Goal: Task Accomplishment & Management: Manage account settings

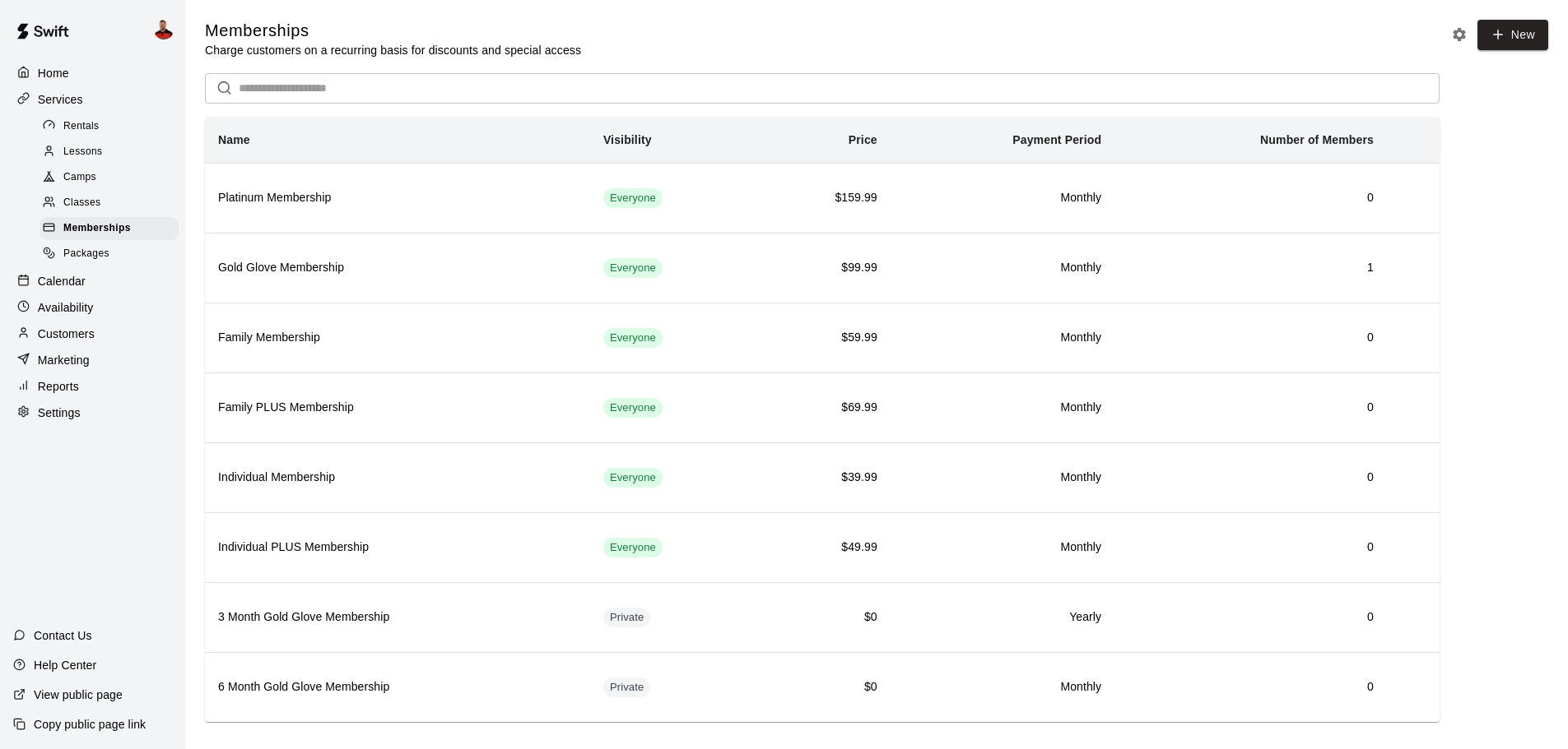
click at [71, 72] on div "Home" at bounding box center [92, 74] width 158 height 24
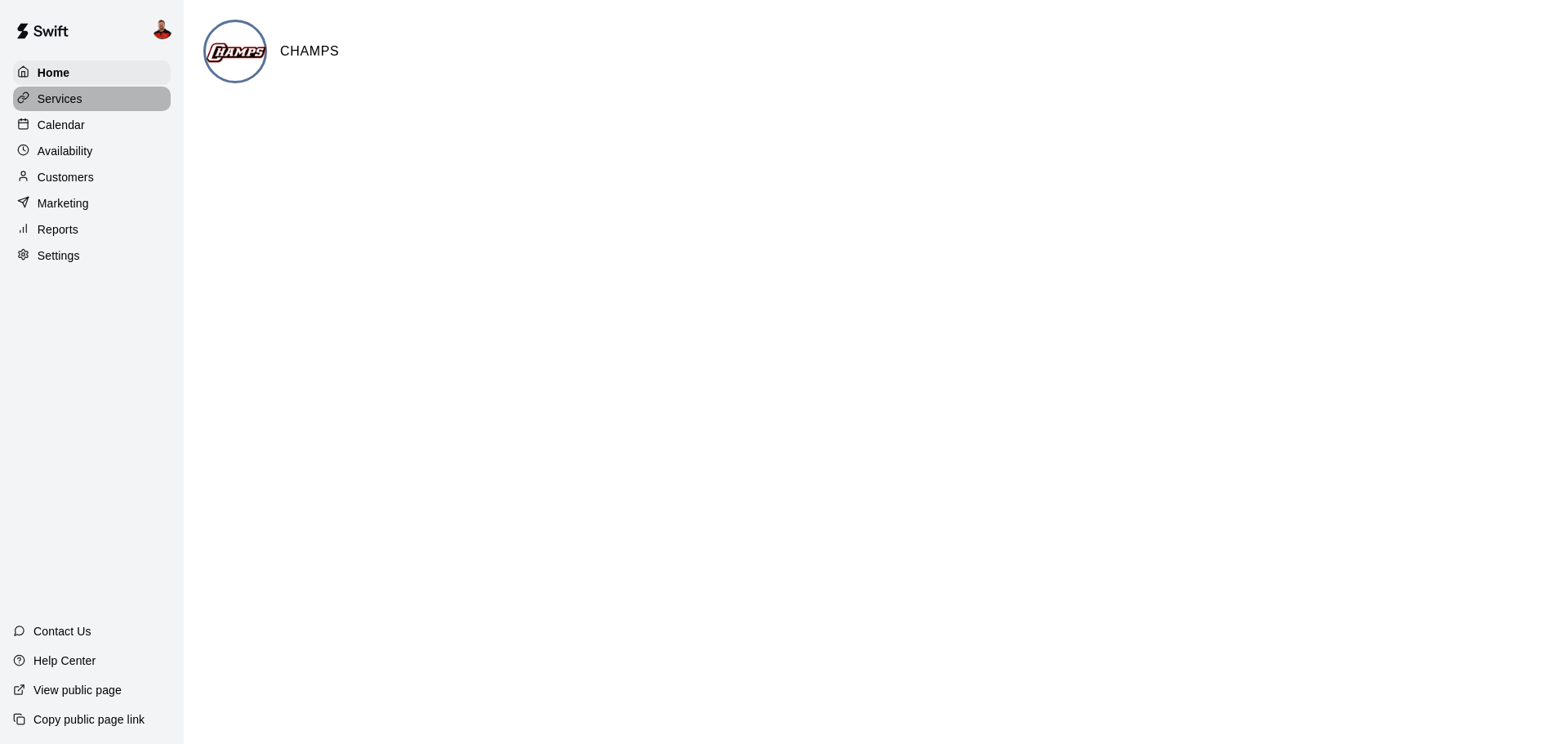
click at [75, 97] on p "Services" at bounding box center [60, 98] width 45 height 17
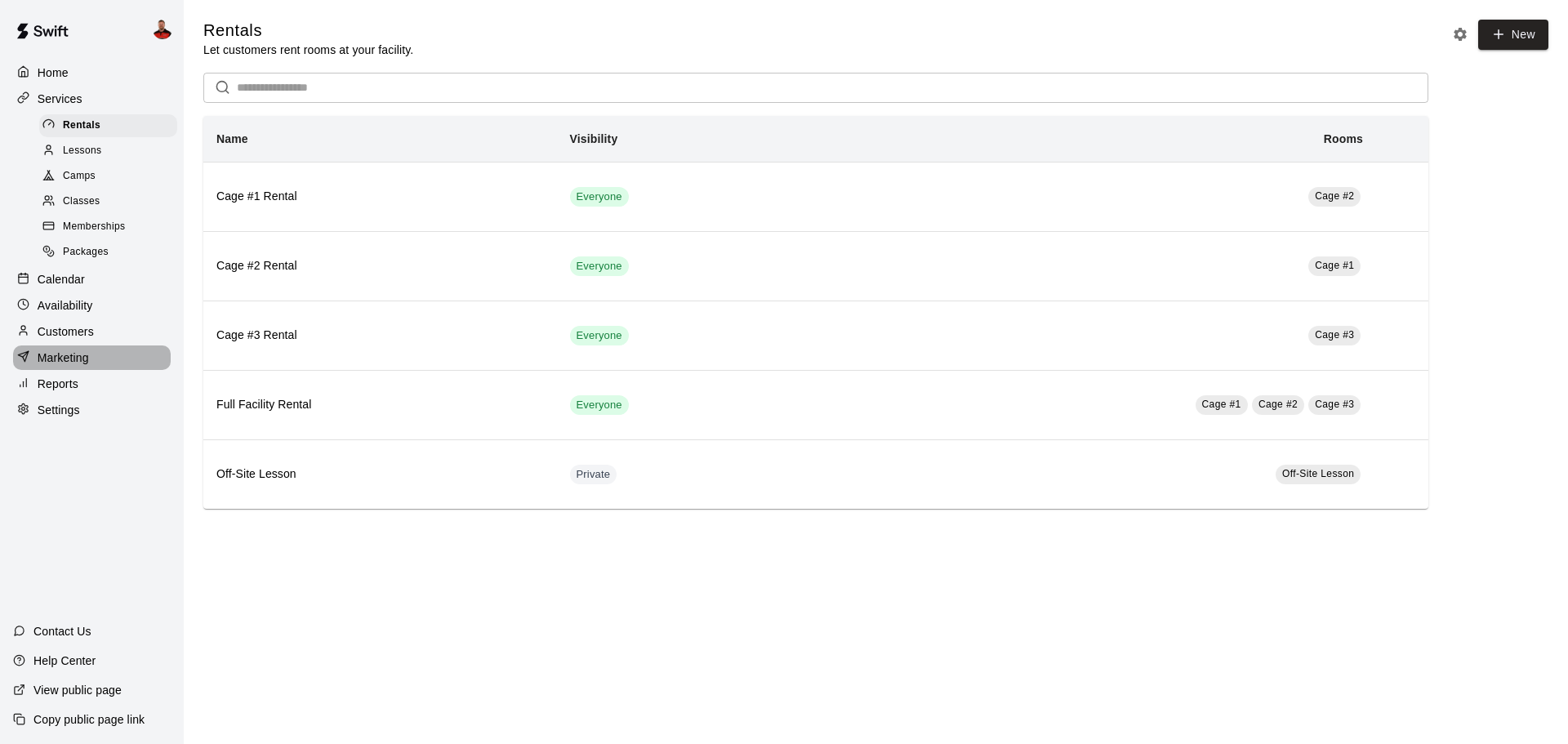
click at [91, 364] on div "Marketing" at bounding box center [91, 358] width 157 height 24
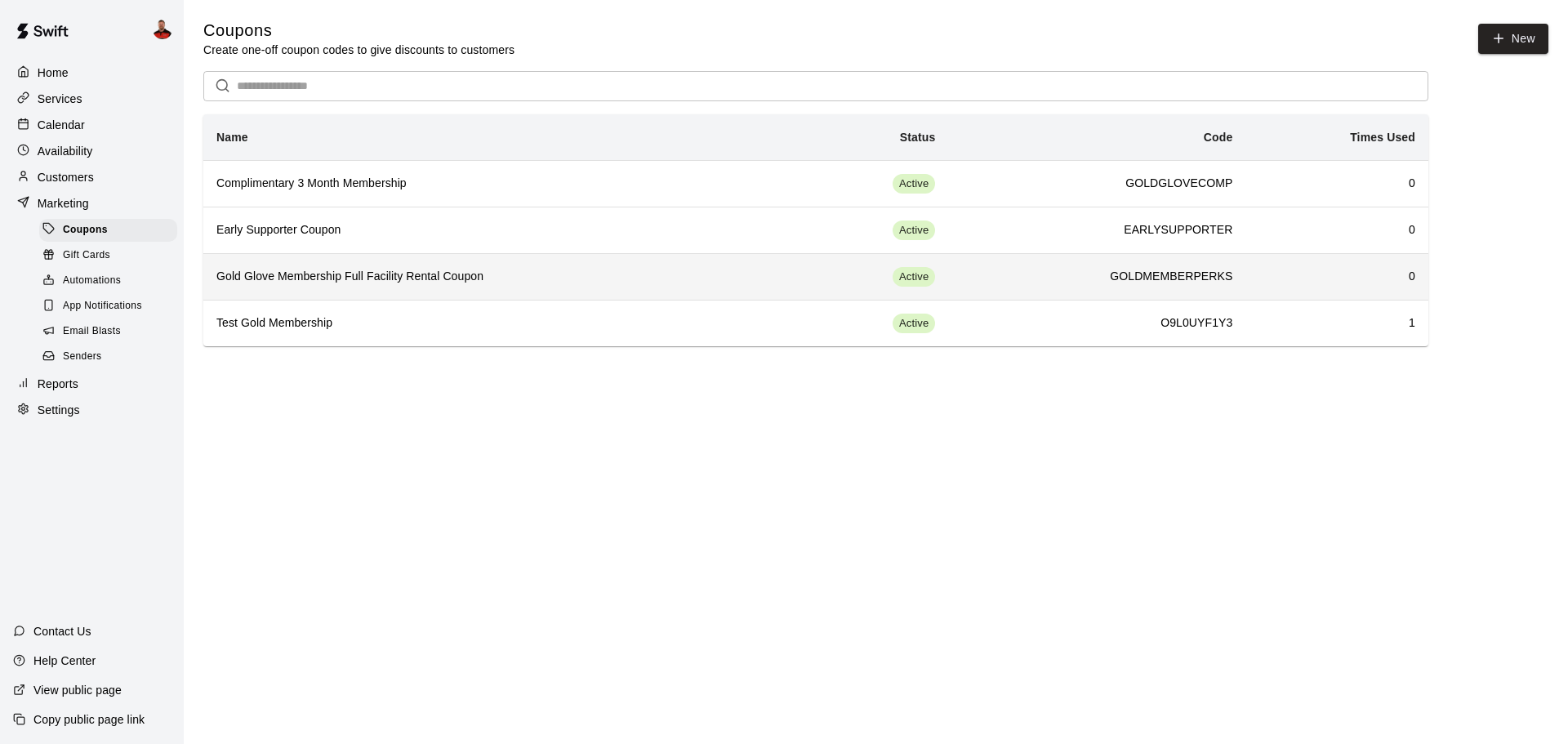
click at [435, 269] on h6 "Gold Glove Membership Full Facility Rental Coupon" at bounding box center [496, 276] width 560 height 18
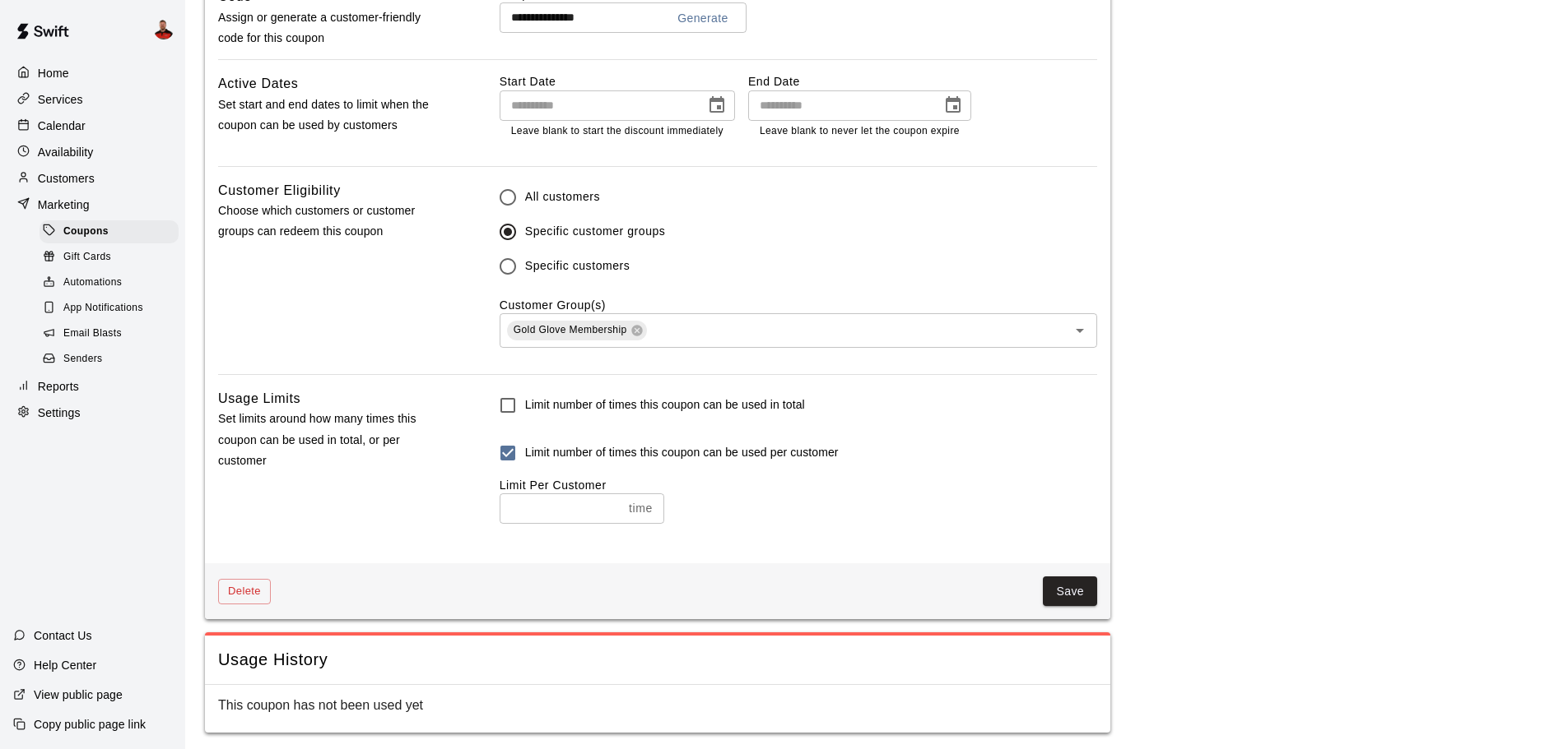
scroll to position [937, 0]
click at [250, 576] on button "Delete" at bounding box center [244, 588] width 53 height 25
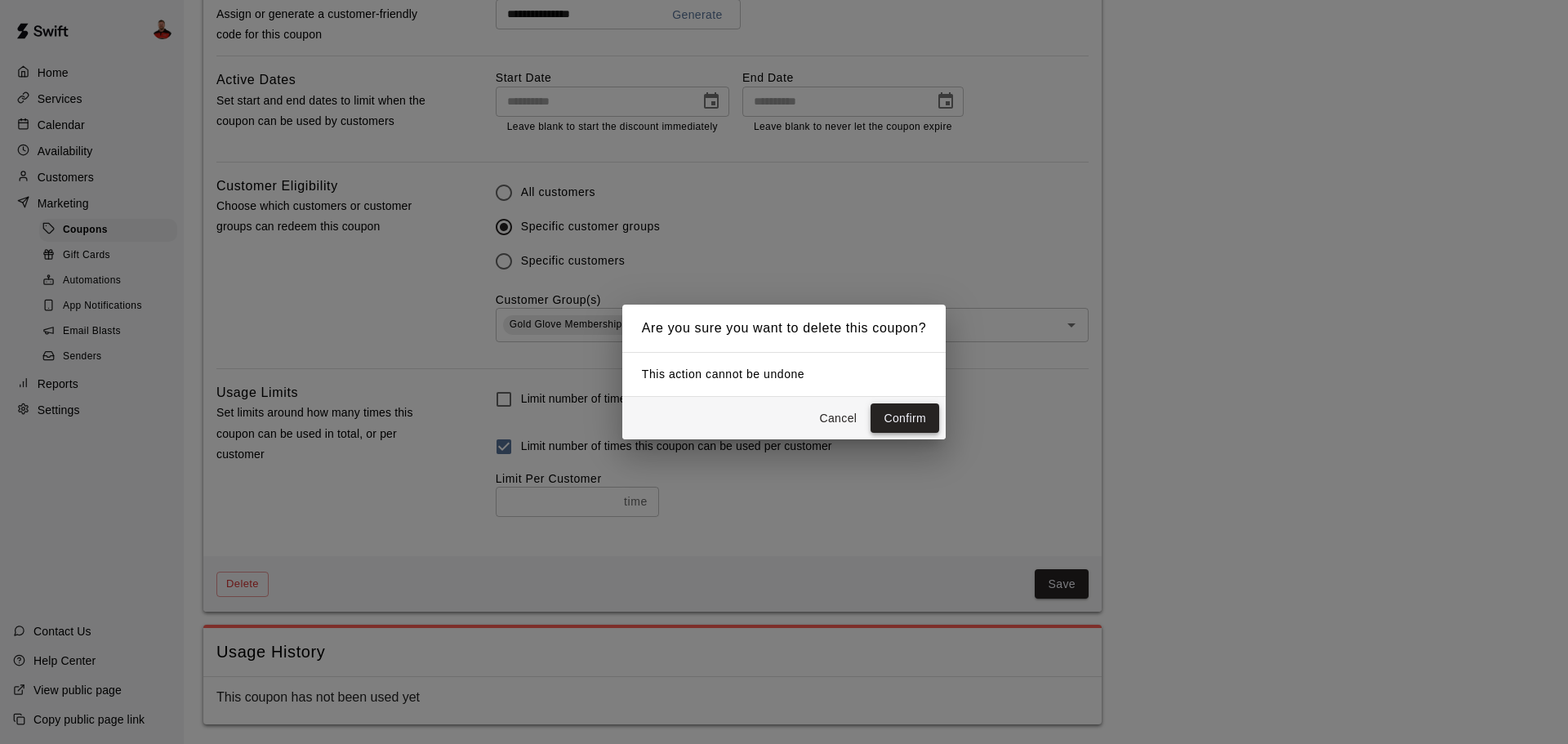
click at [935, 421] on button "Confirm" at bounding box center [904, 418] width 69 height 30
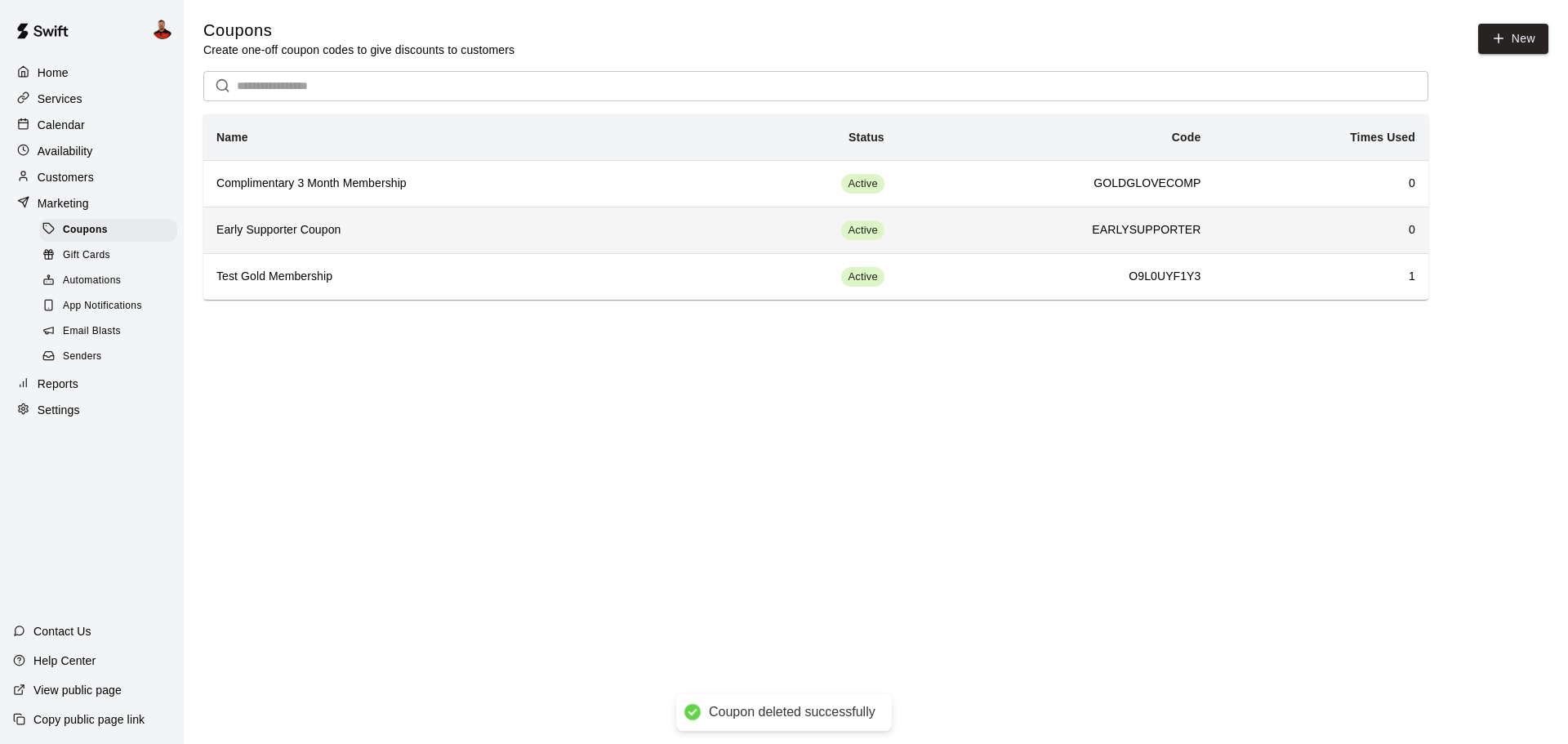
click at [582, 242] on th "Early Supporter Coupon" at bounding box center [457, 230] width 507 height 47
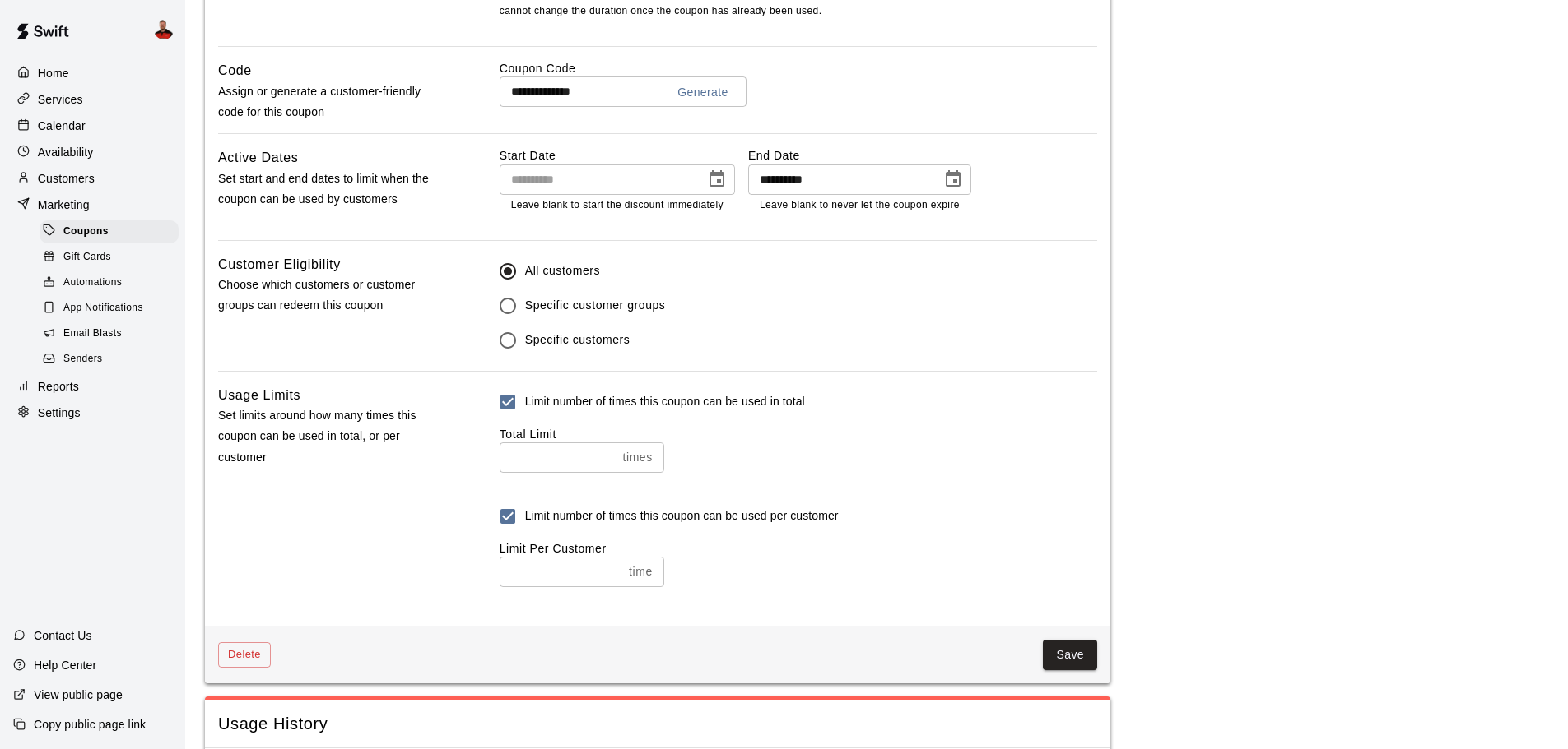
scroll to position [927, 0]
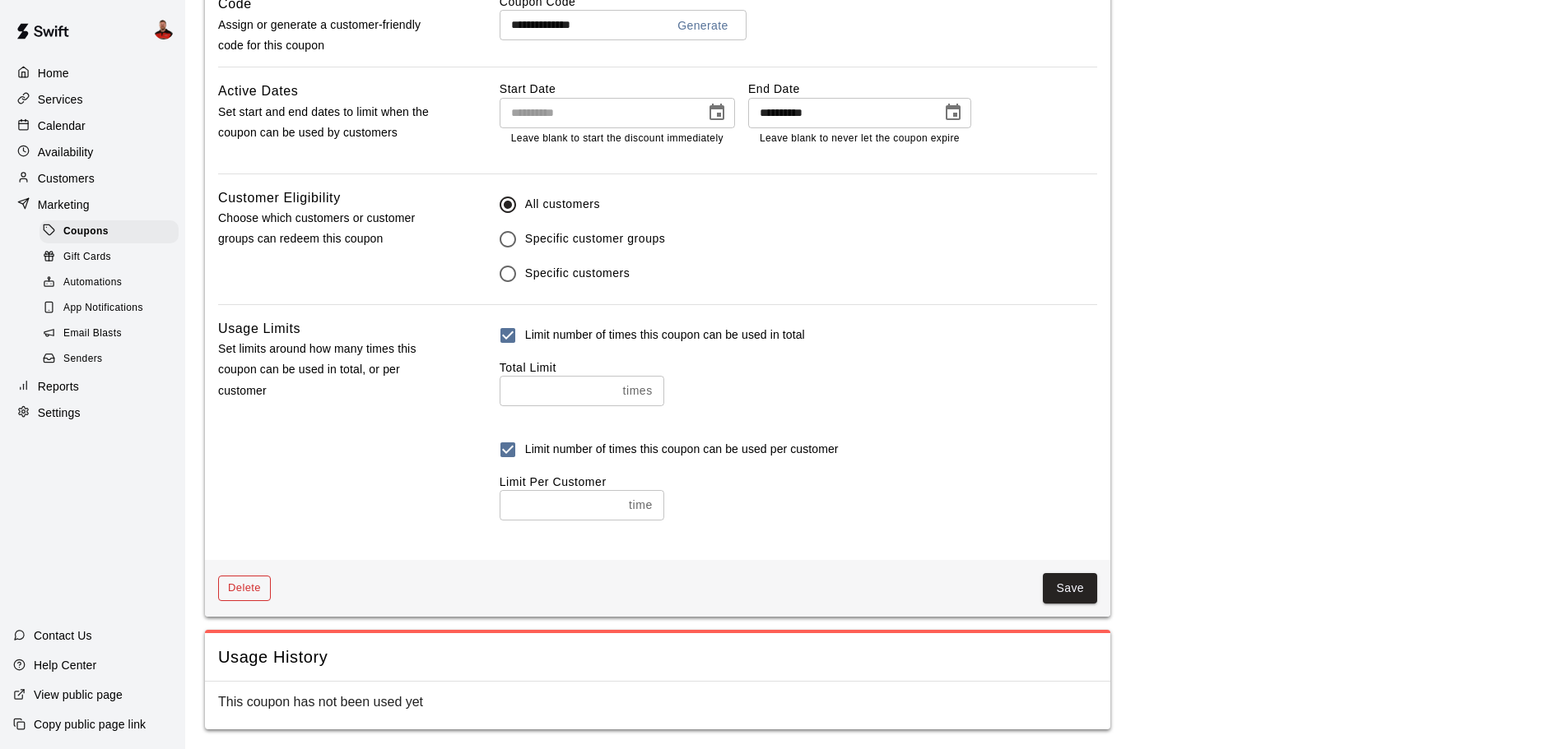
click at [239, 580] on button "Delete" at bounding box center [244, 588] width 53 height 25
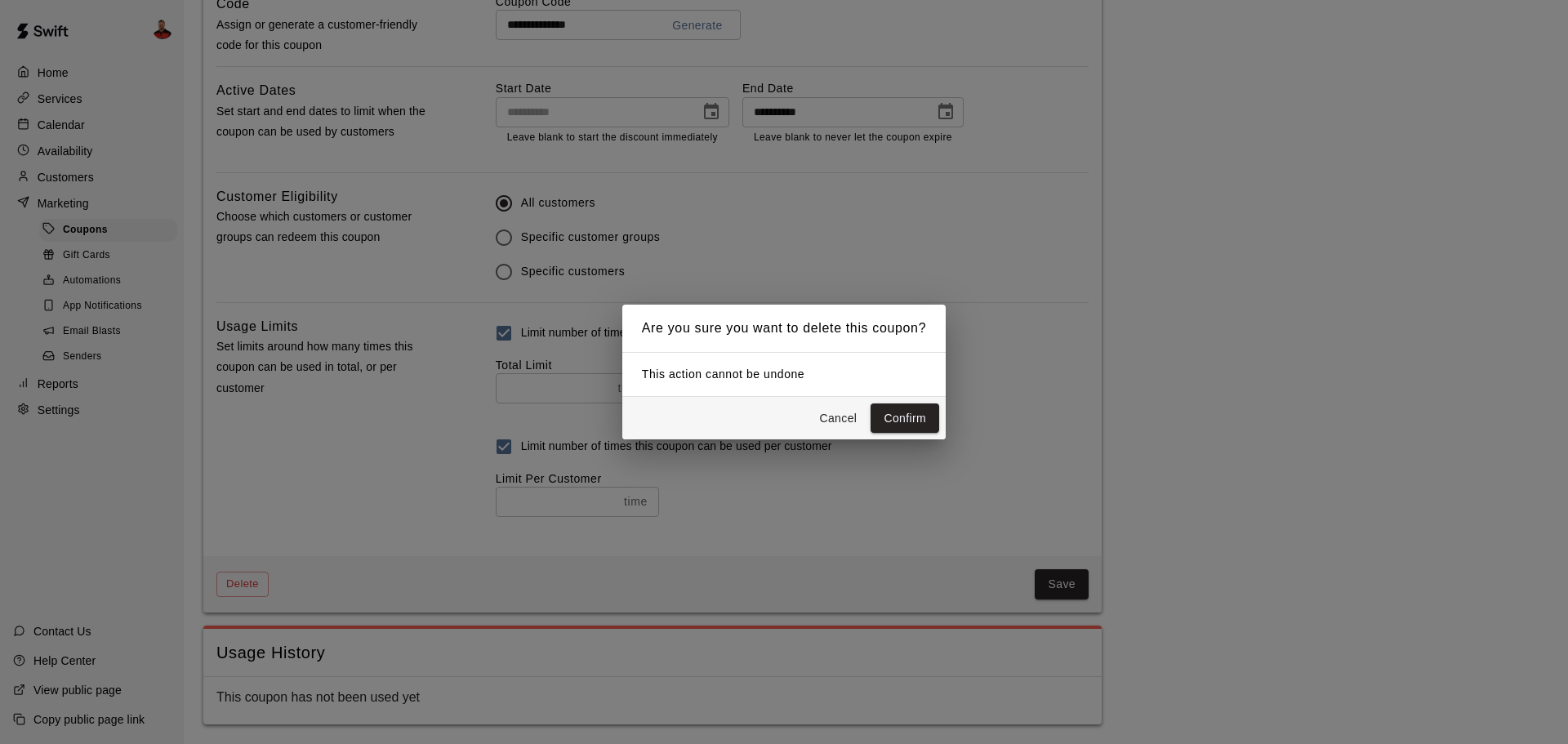
click at [894, 416] on button "Confirm" at bounding box center [904, 418] width 69 height 30
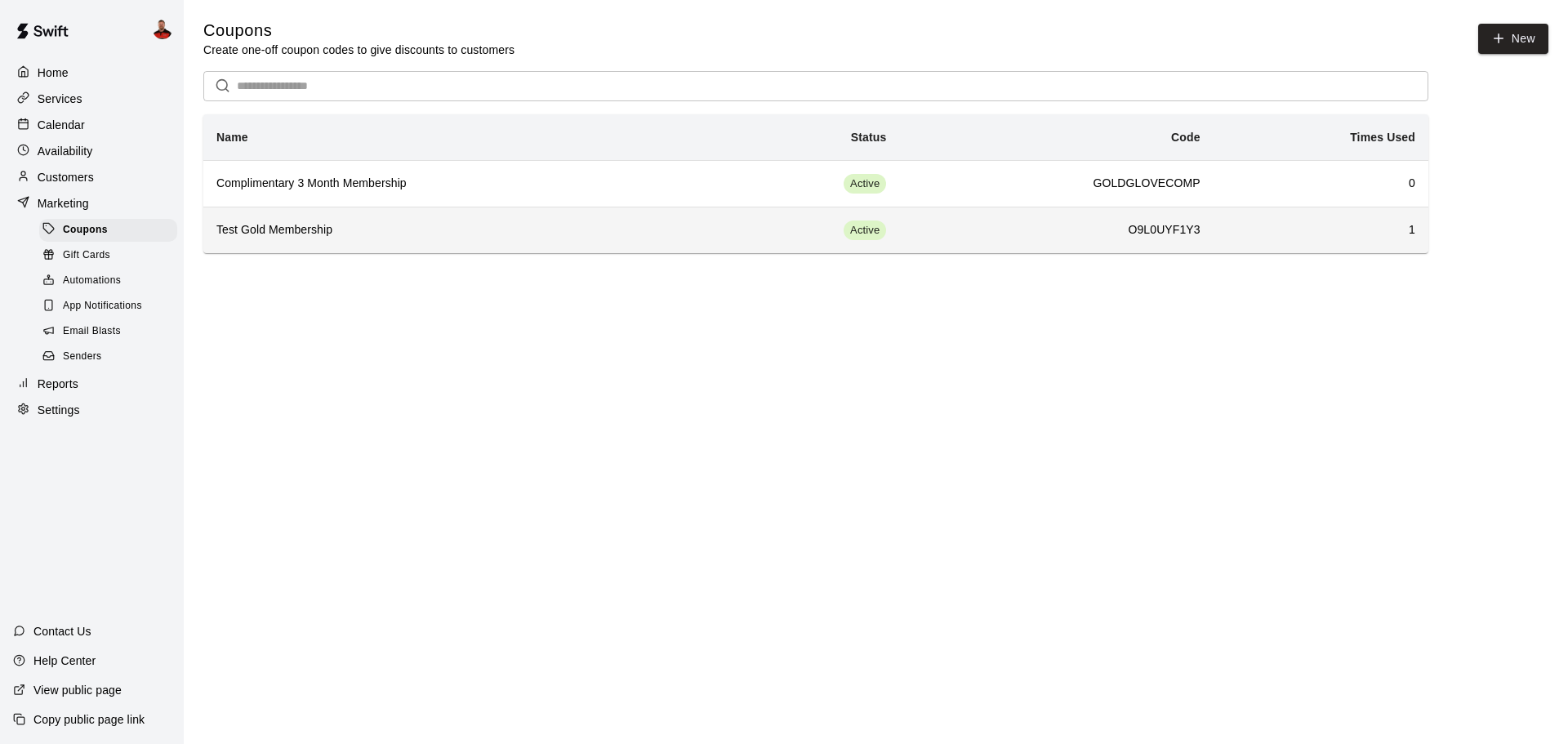
click at [307, 229] on h6 "Test Gold Membership" at bounding box center [458, 230] width 483 height 18
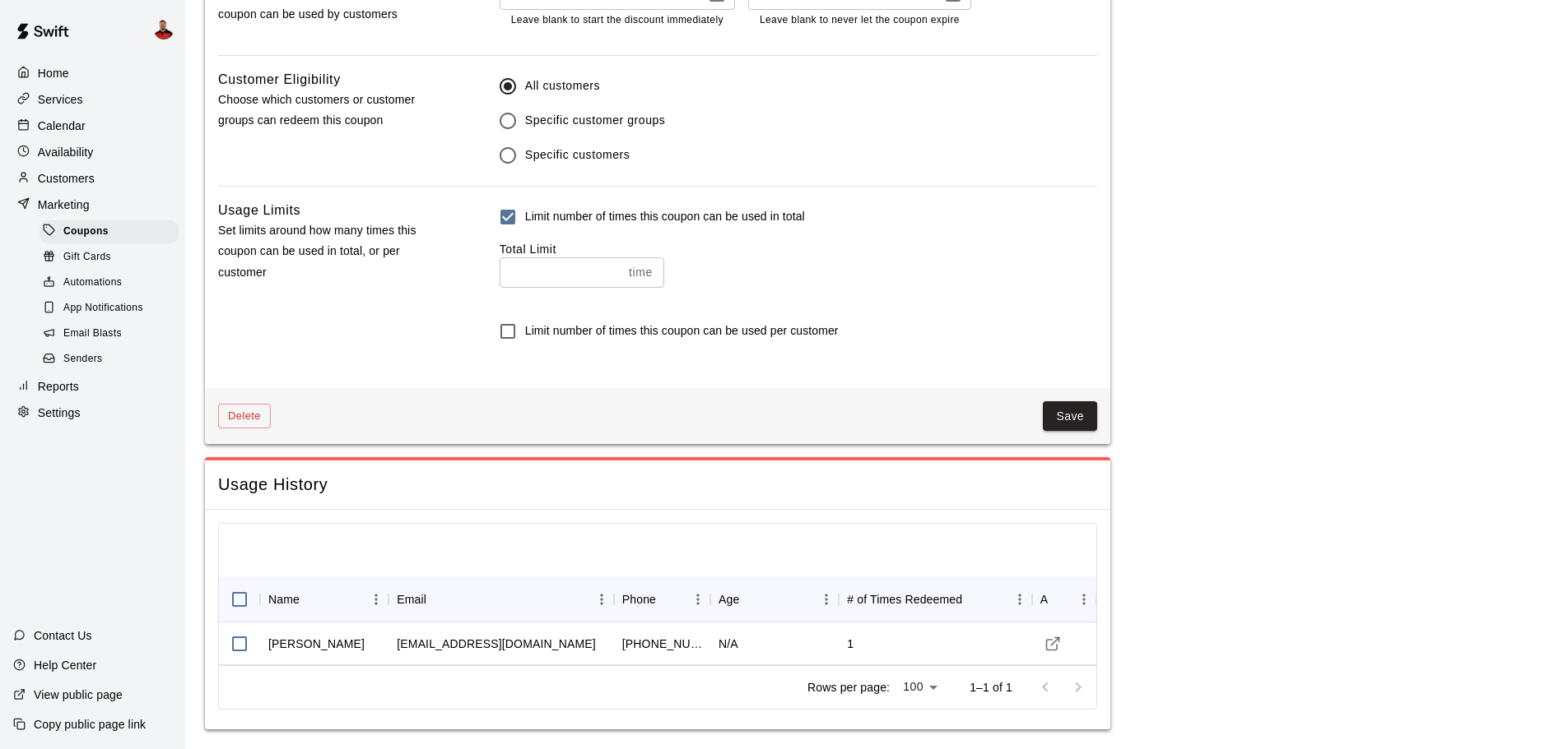
scroll to position [1040, 0]
click at [76, 80] on div "Home" at bounding box center [92, 74] width 158 height 24
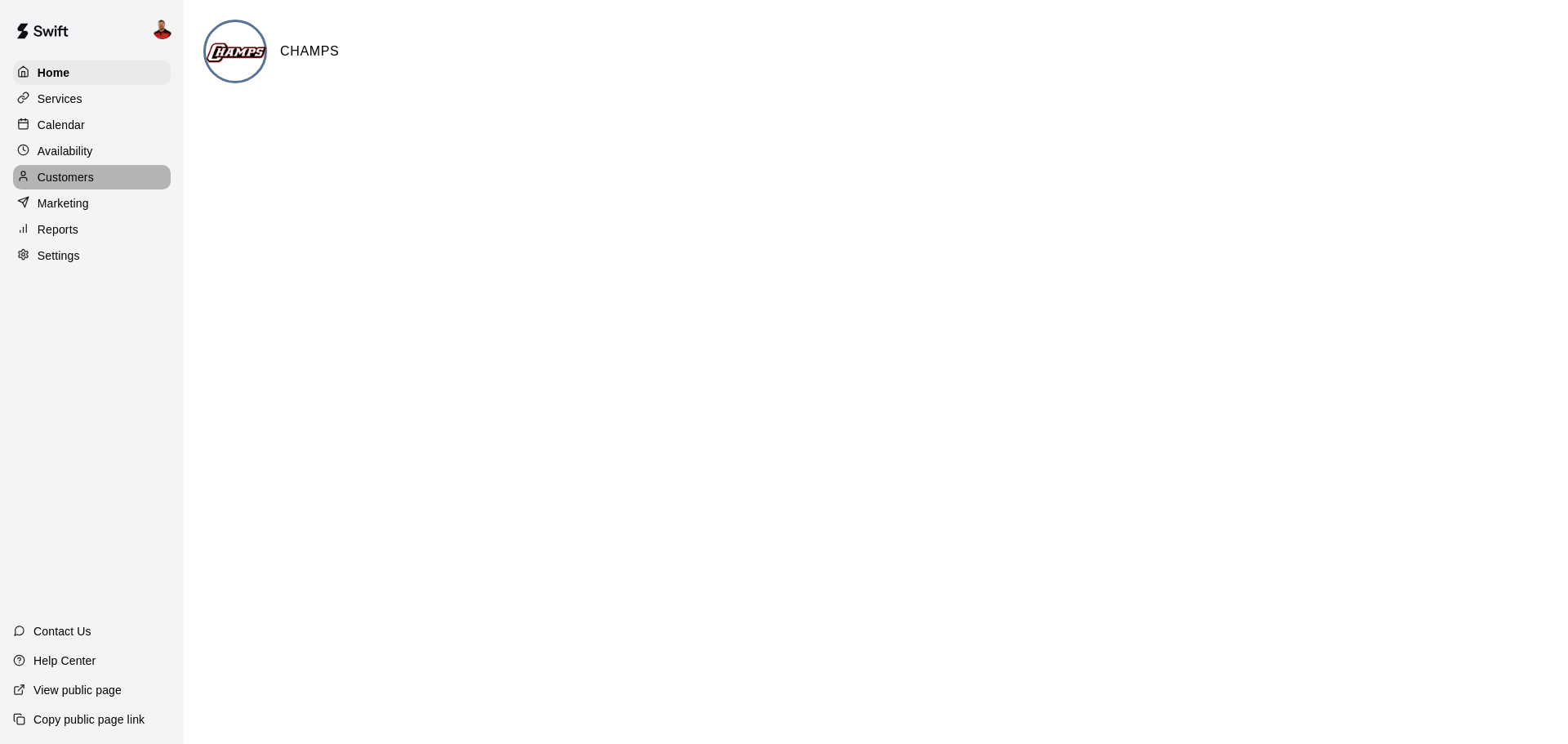
click at [89, 181] on p "Customers" at bounding box center [65, 177] width 56 height 17
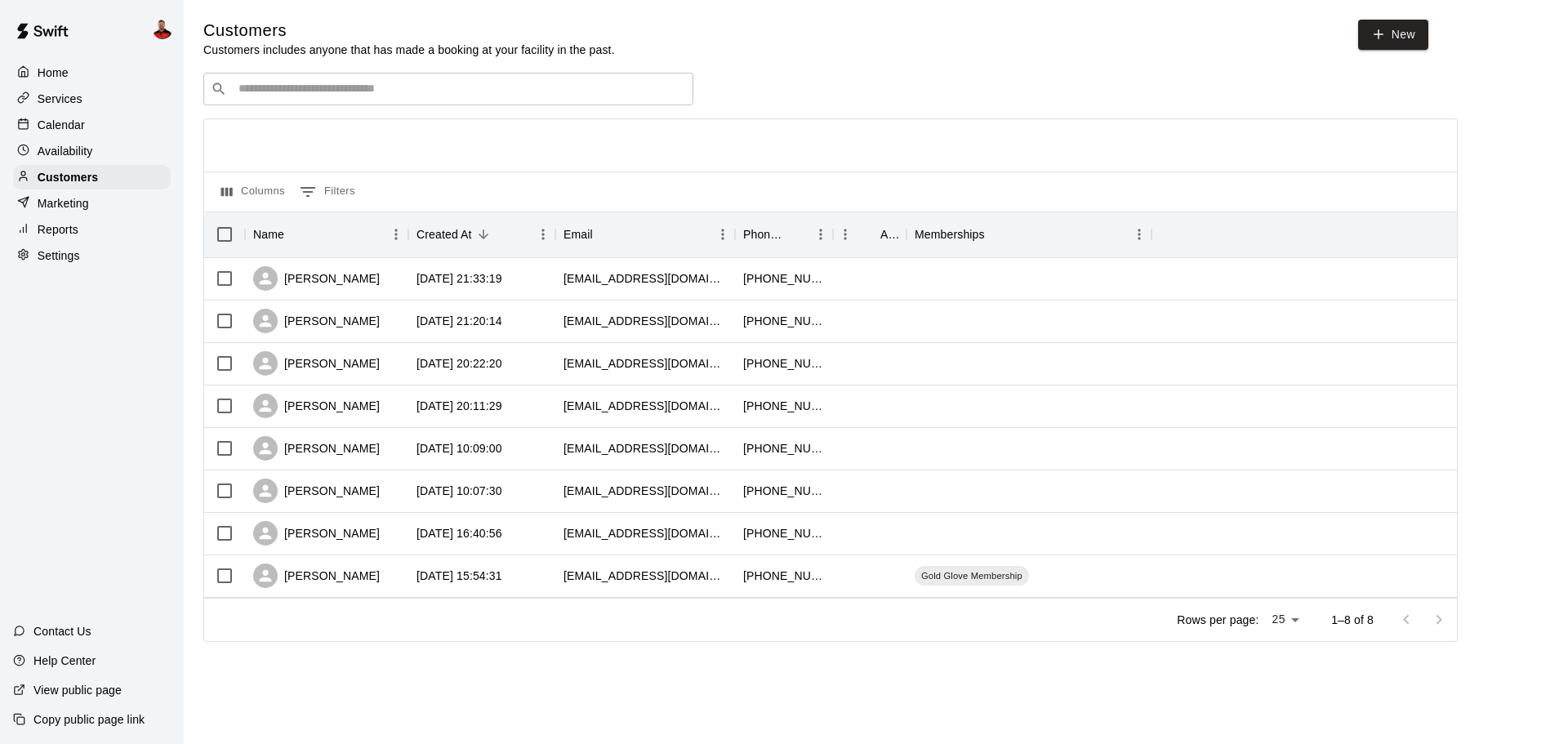
click at [80, 209] on p "Marketing" at bounding box center [63, 203] width 51 height 17
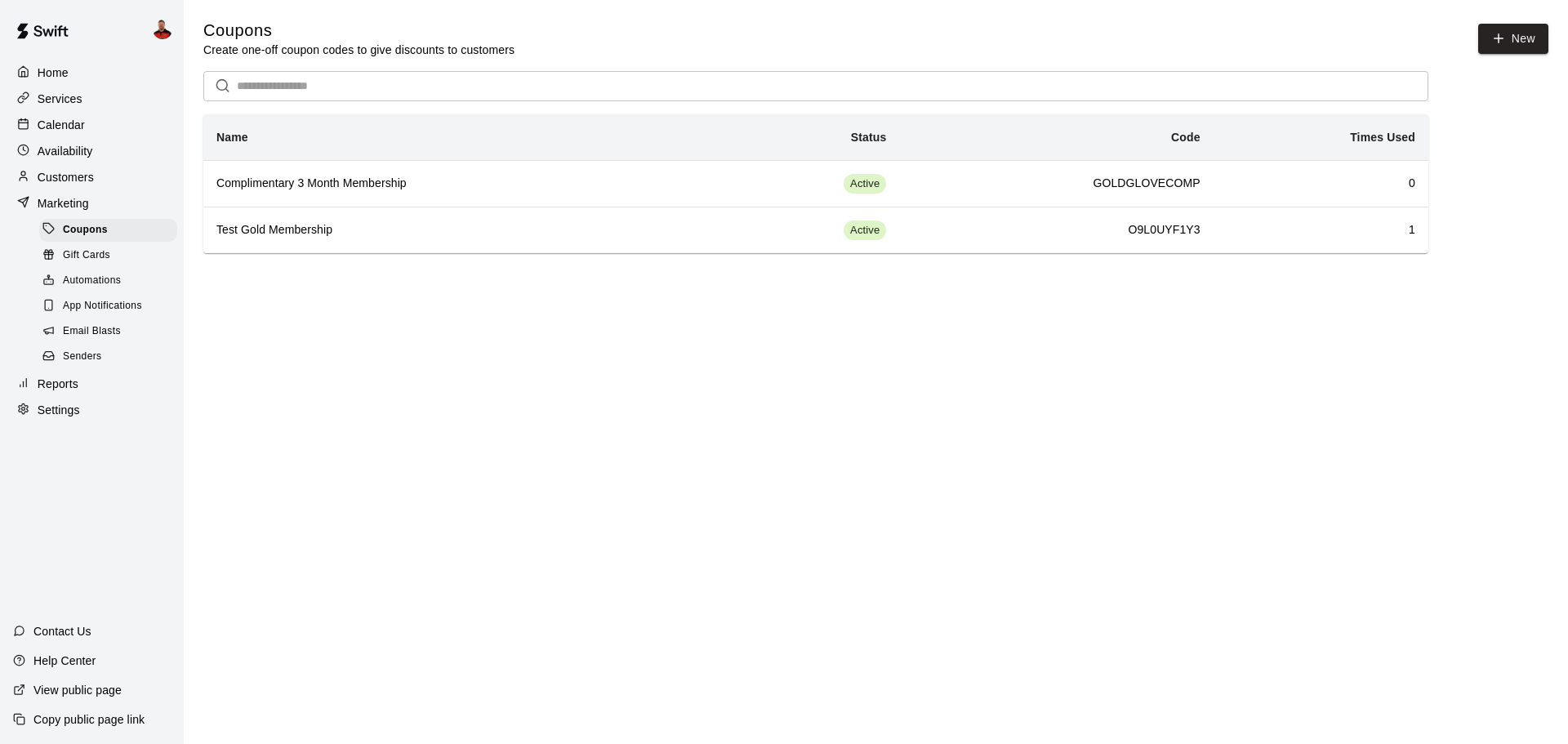
click at [92, 256] on span "Gift Cards" at bounding box center [86, 256] width 48 height 17
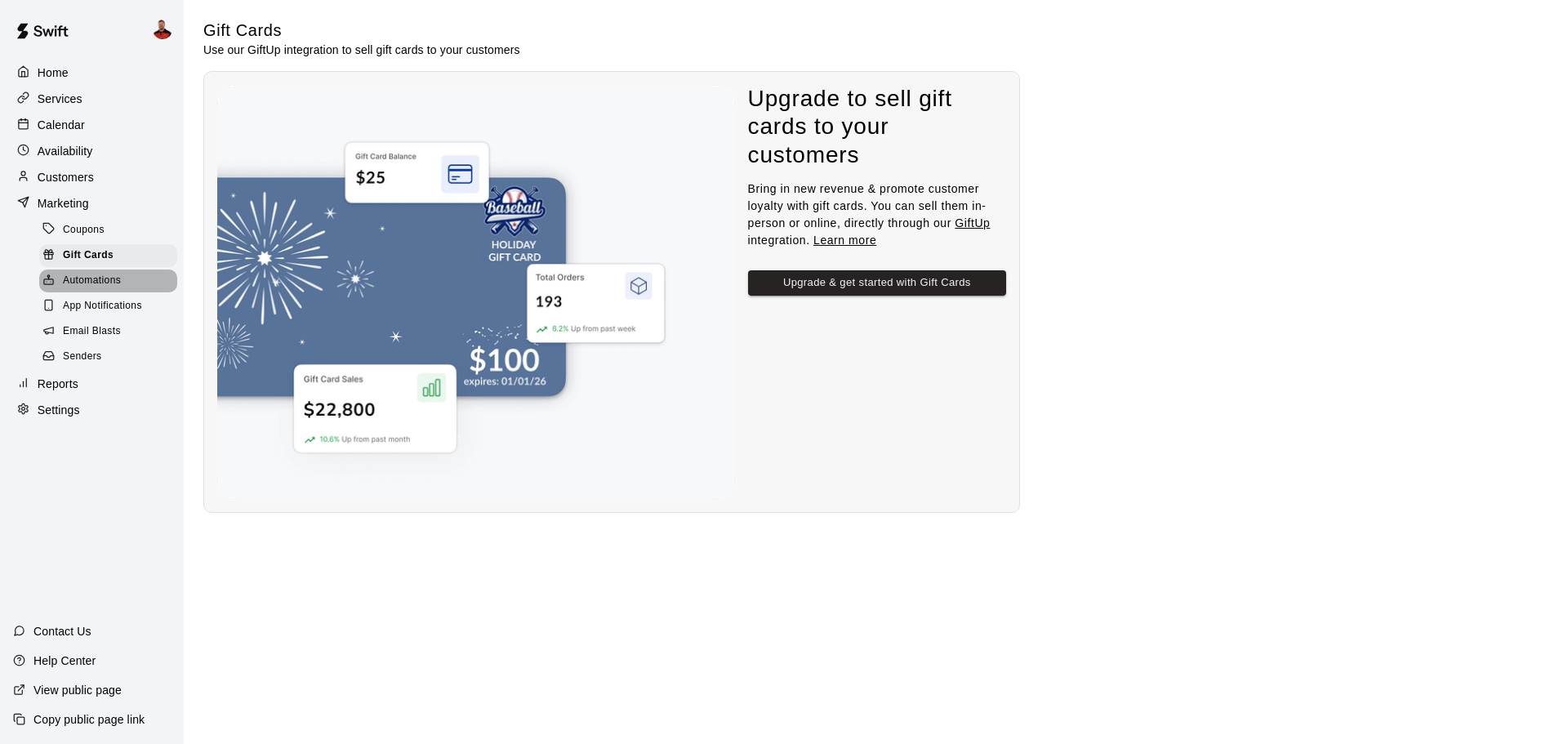
click at [95, 284] on span "Automations" at bounding box center [91, 281] width 58 height 17
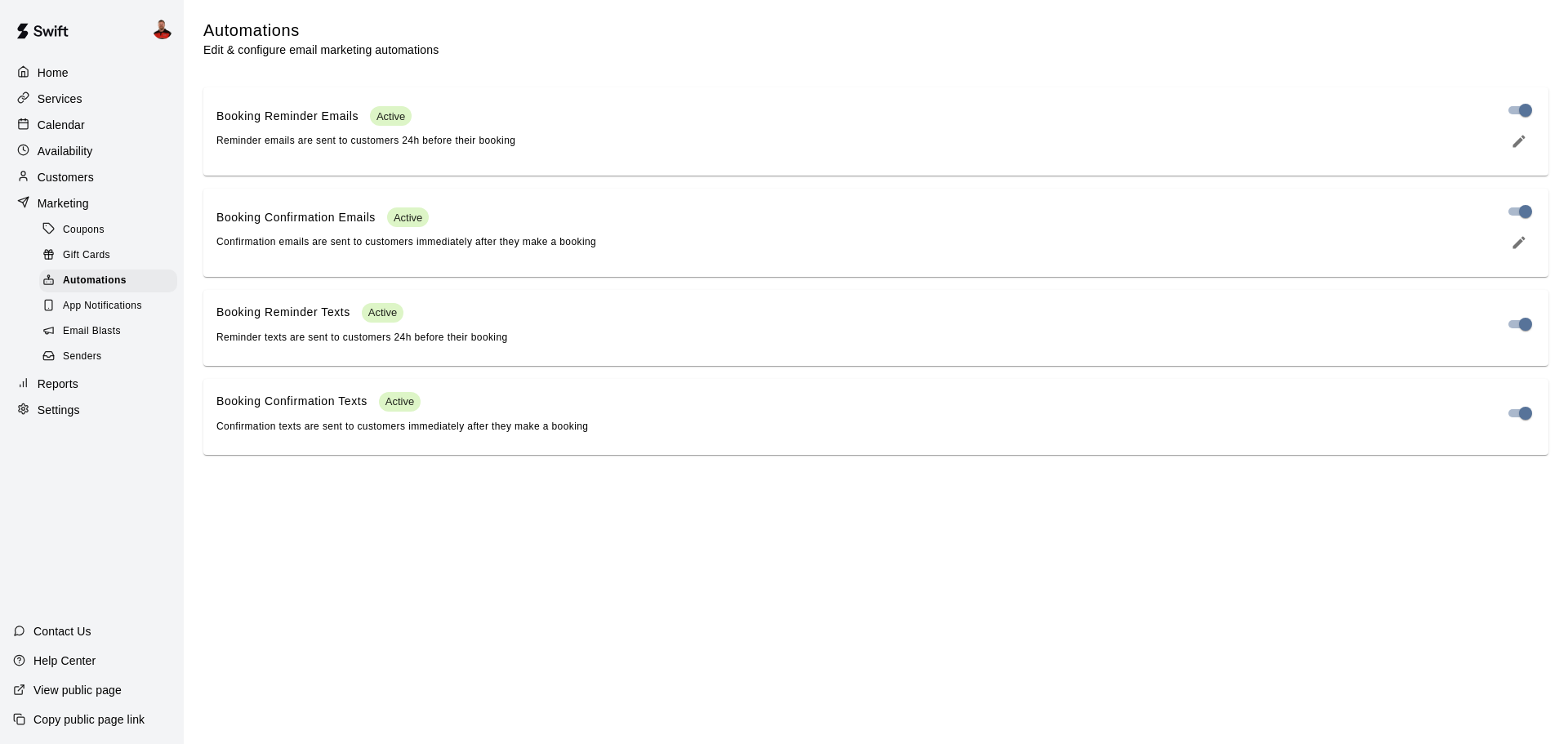
click at [395, 334] on div "Booking Reminder Texts Active Reminder texts are sent to customers 24h before t…" at bounding box center [362, 325] width 292 height 43
click at [1523, 242] on icon "edit" at bounding box center [1519, 242] width 12 height 12
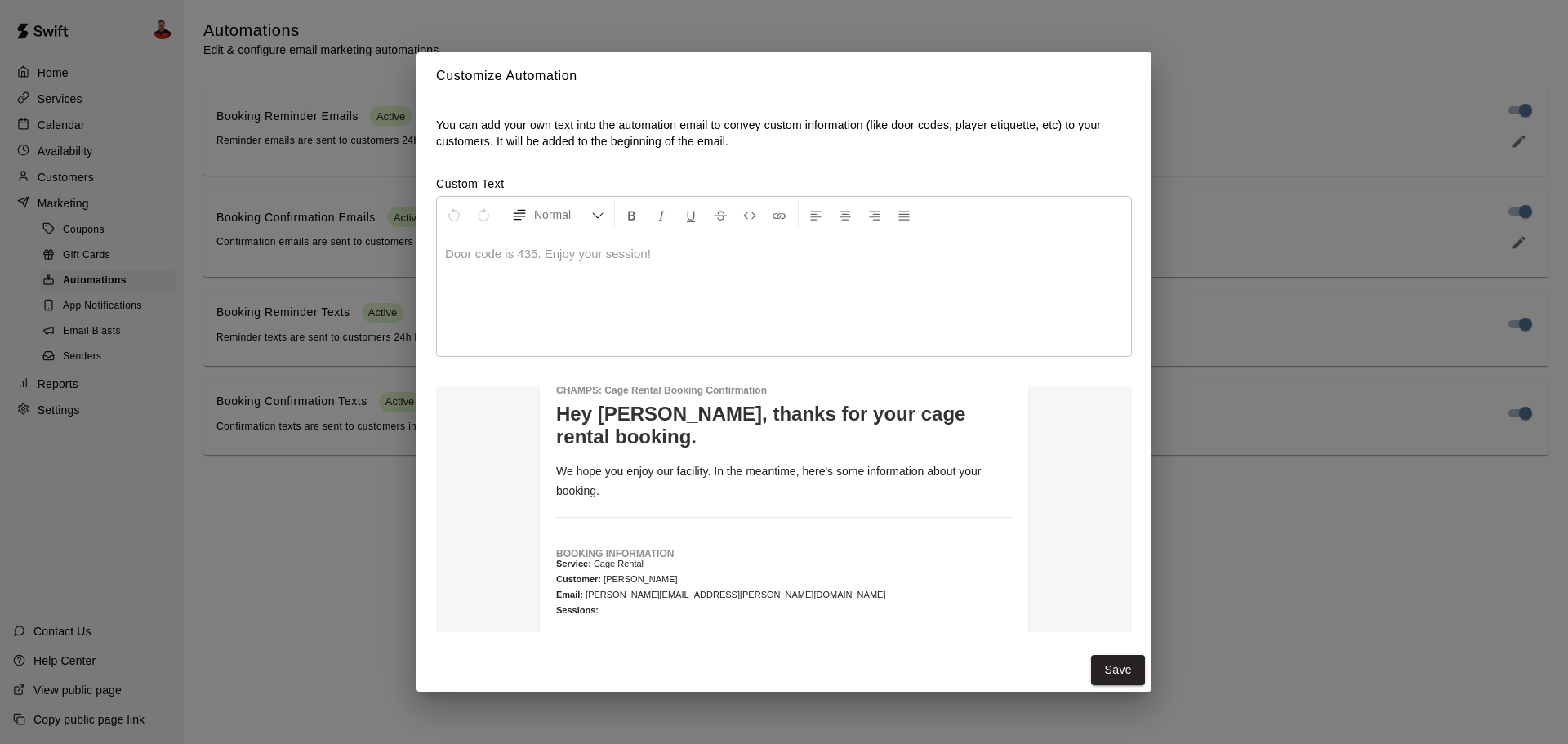
scroll to position [103, 0]
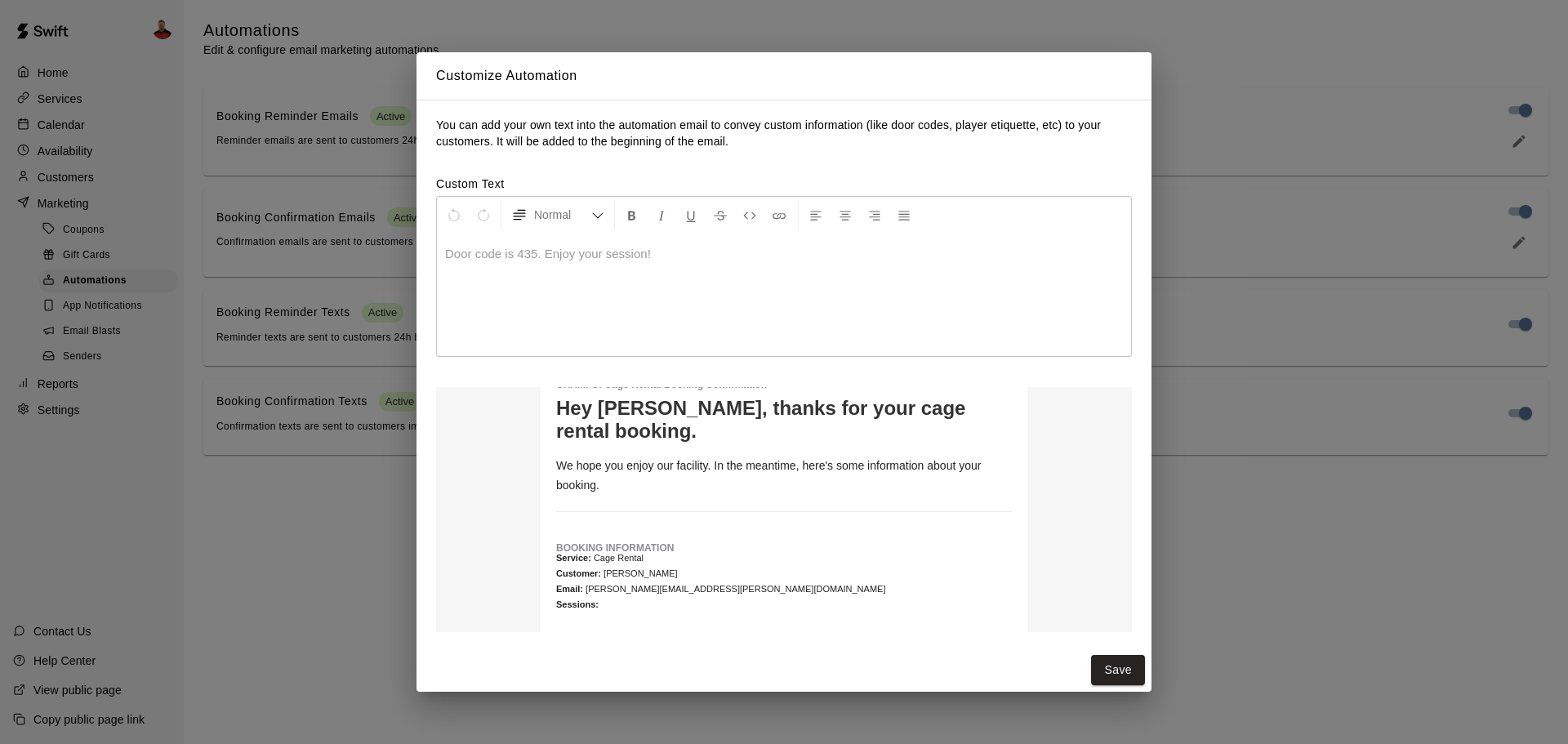
click at [1187, 607] on div "Customize Automation You can add your own text into the automation email to con…" at bounding box center [784, 372] width 1568 height 744
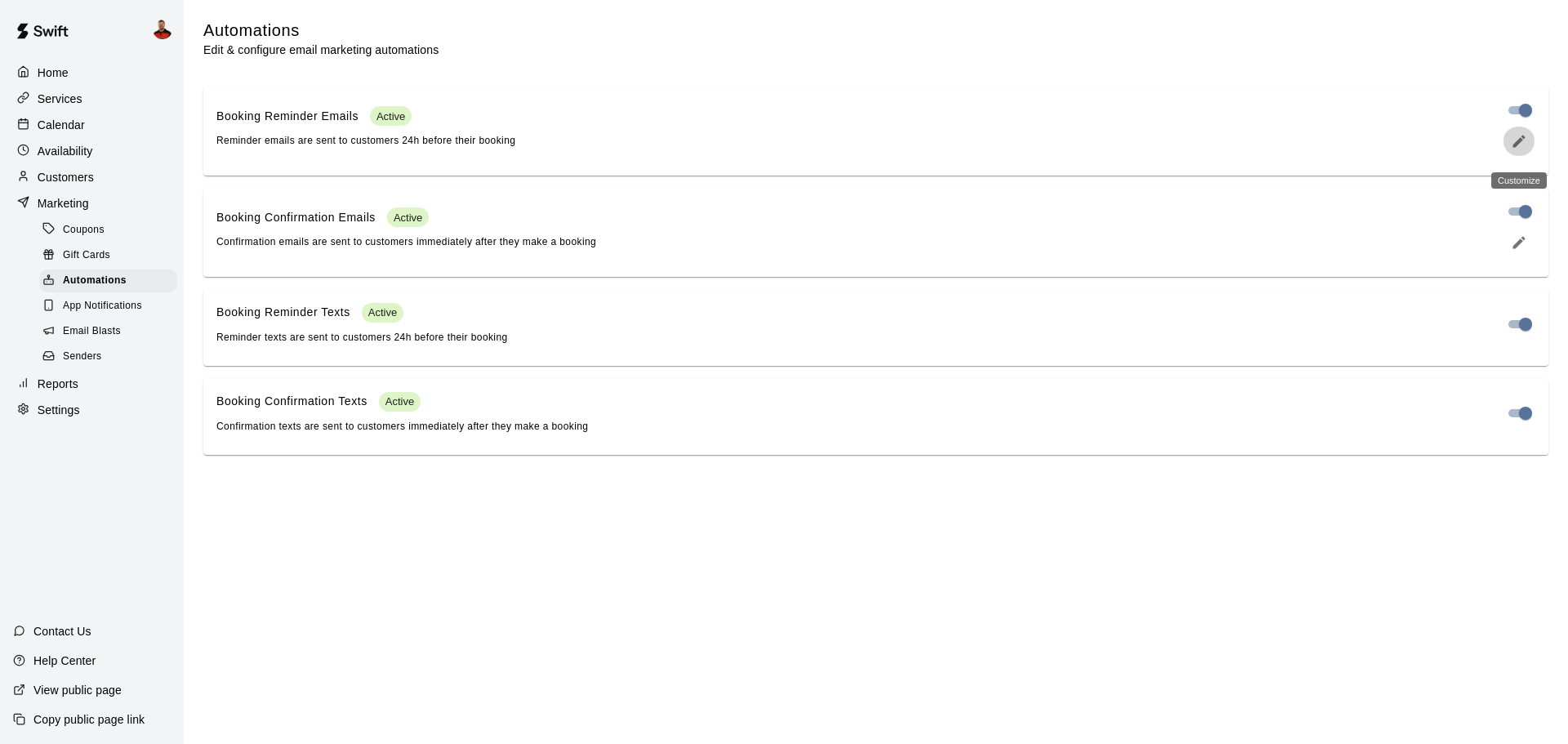
click at [1514, 146] on icon "edit" at bounding box center [1518, 141] width 17 height 17
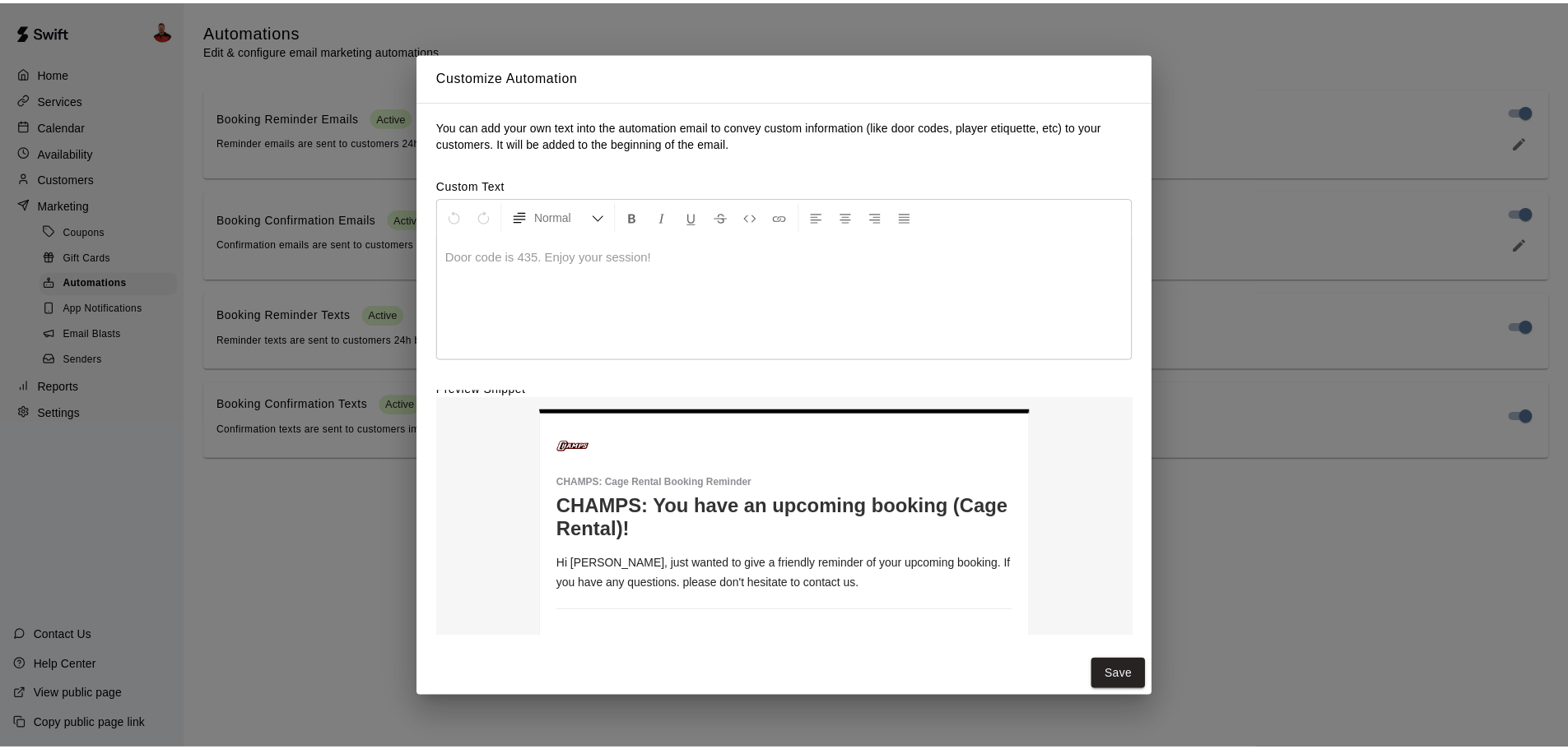
scroll to position [0, 0]
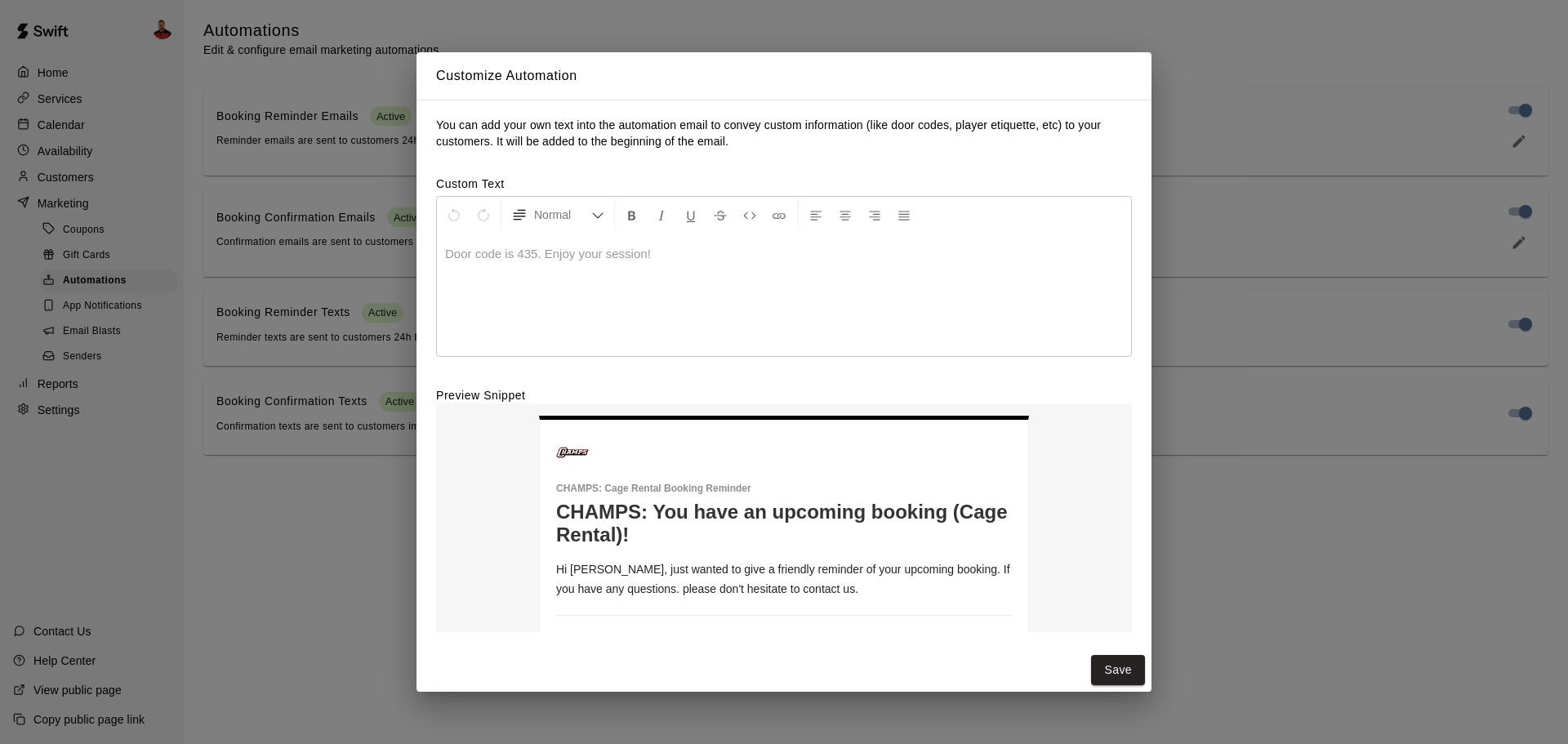
click at [1166, 75] on div "Customize Automation You can add your own text into the automation email to con…" at bounding box center [784, 372] width 1568 height 744
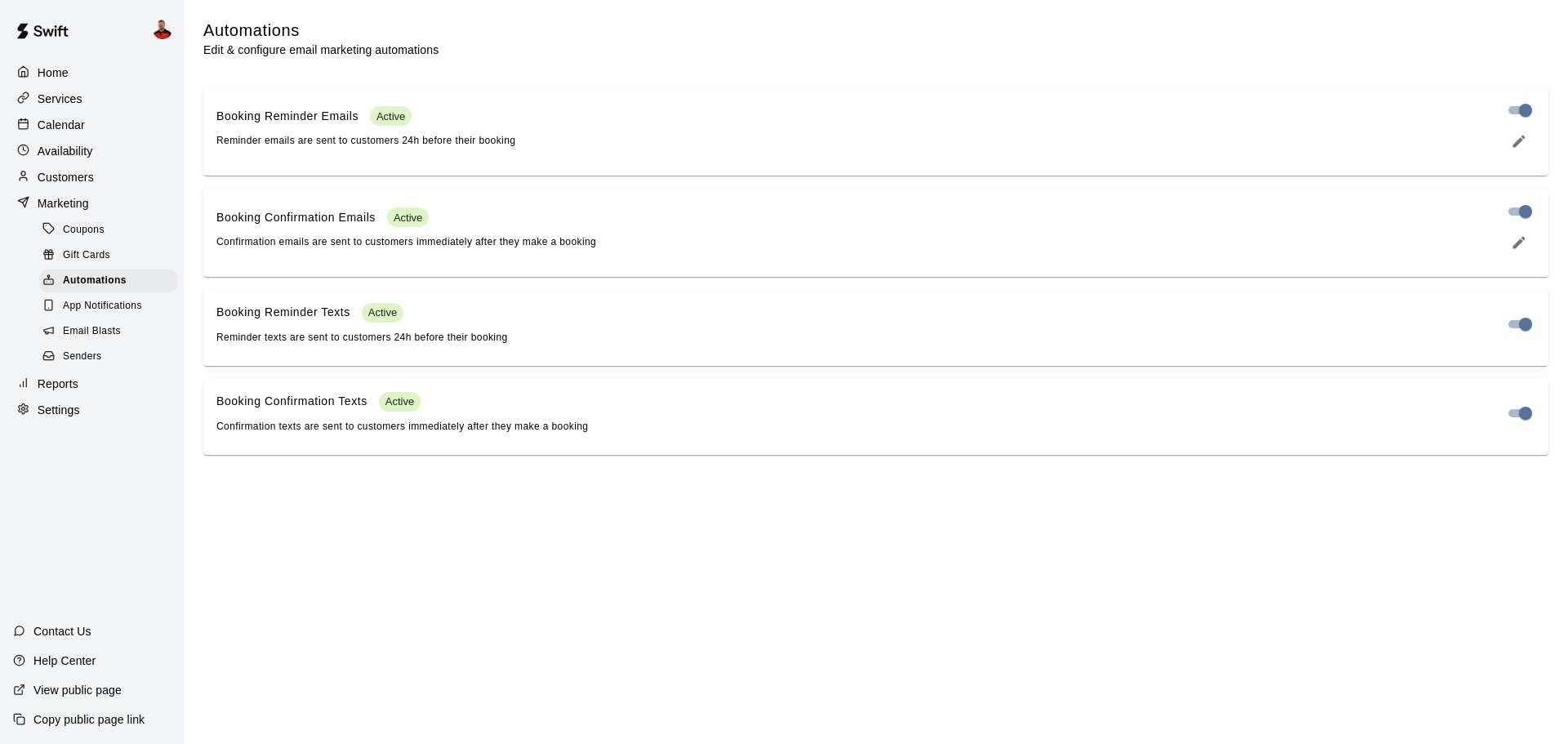
click at [125, 313] on span "App Notifications" at bounding box center [102, 306] width 79 height 17
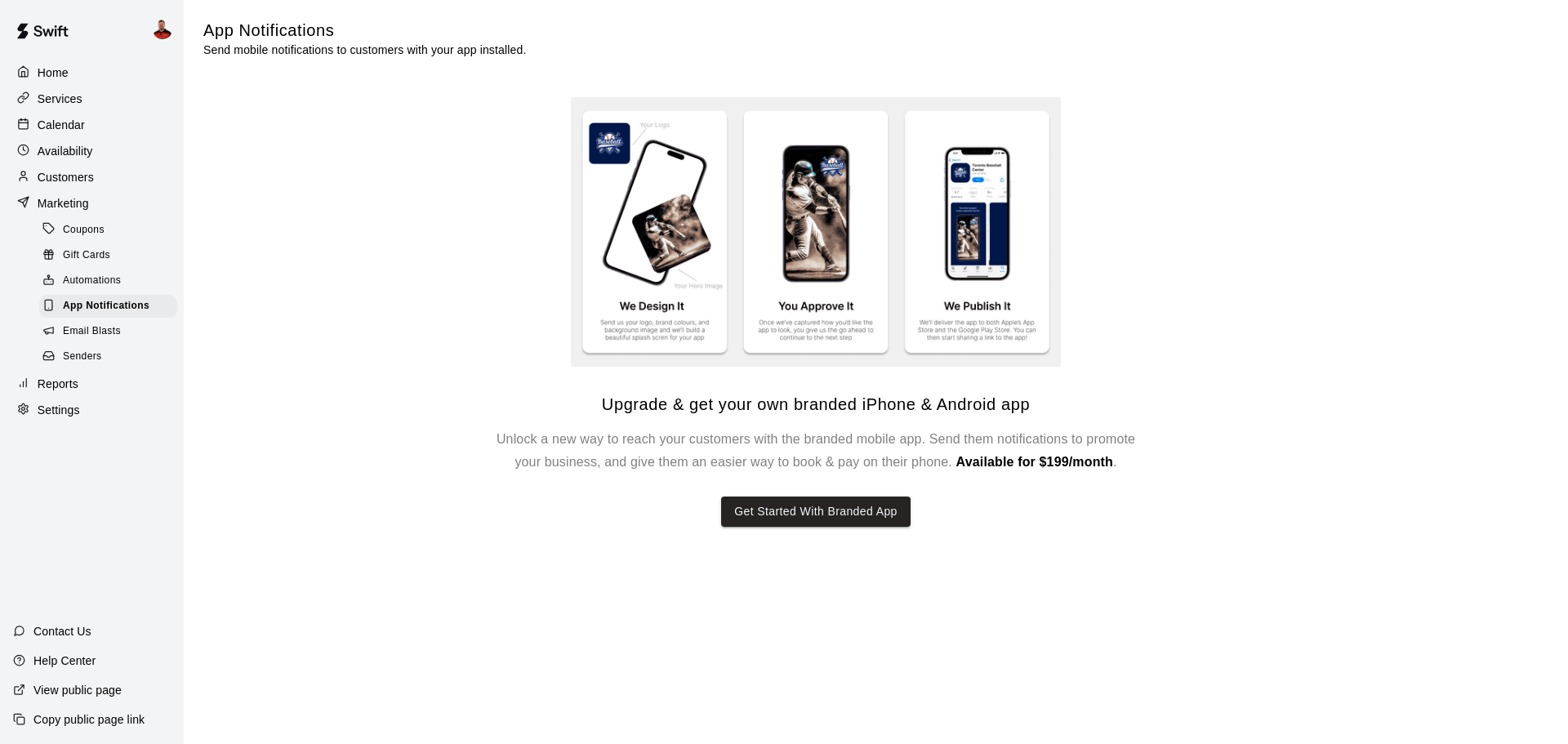
click at [120, 335] on span "Email Blasts" at bounding box center [91, 331] width 58 height 17
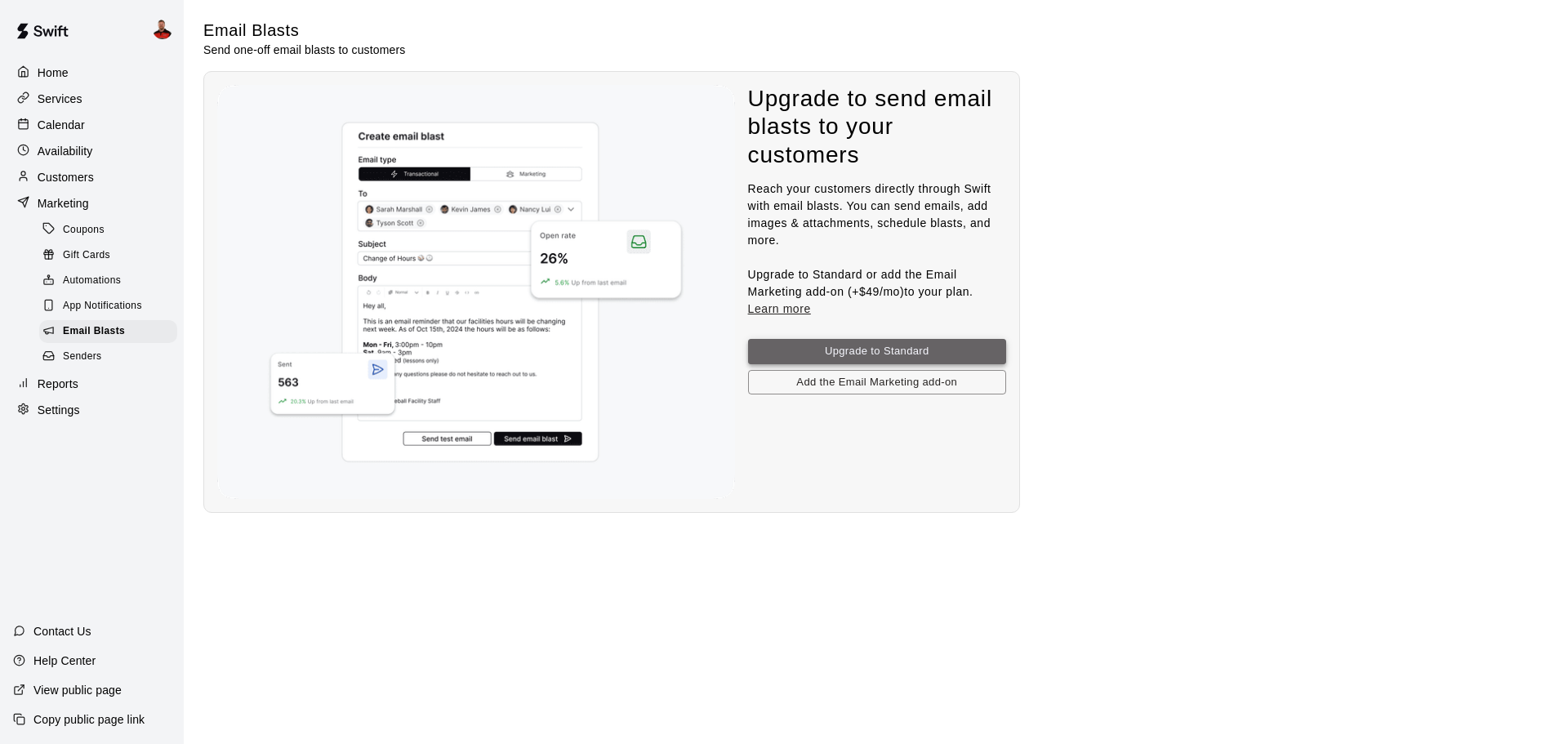
click at [822, 345] on button "Upgrade to Standard" at bounding box center [877, 351] width 258 height 25
click at [1147, 495] on main "Email Blasts Send one-off email blasts to customers Upgrade to send email blast…" at bounding box center [876, 267] width 1345 height 494
click at [89, 396] on div "Reports" at bounding box center [91, 384] width 157 height 24
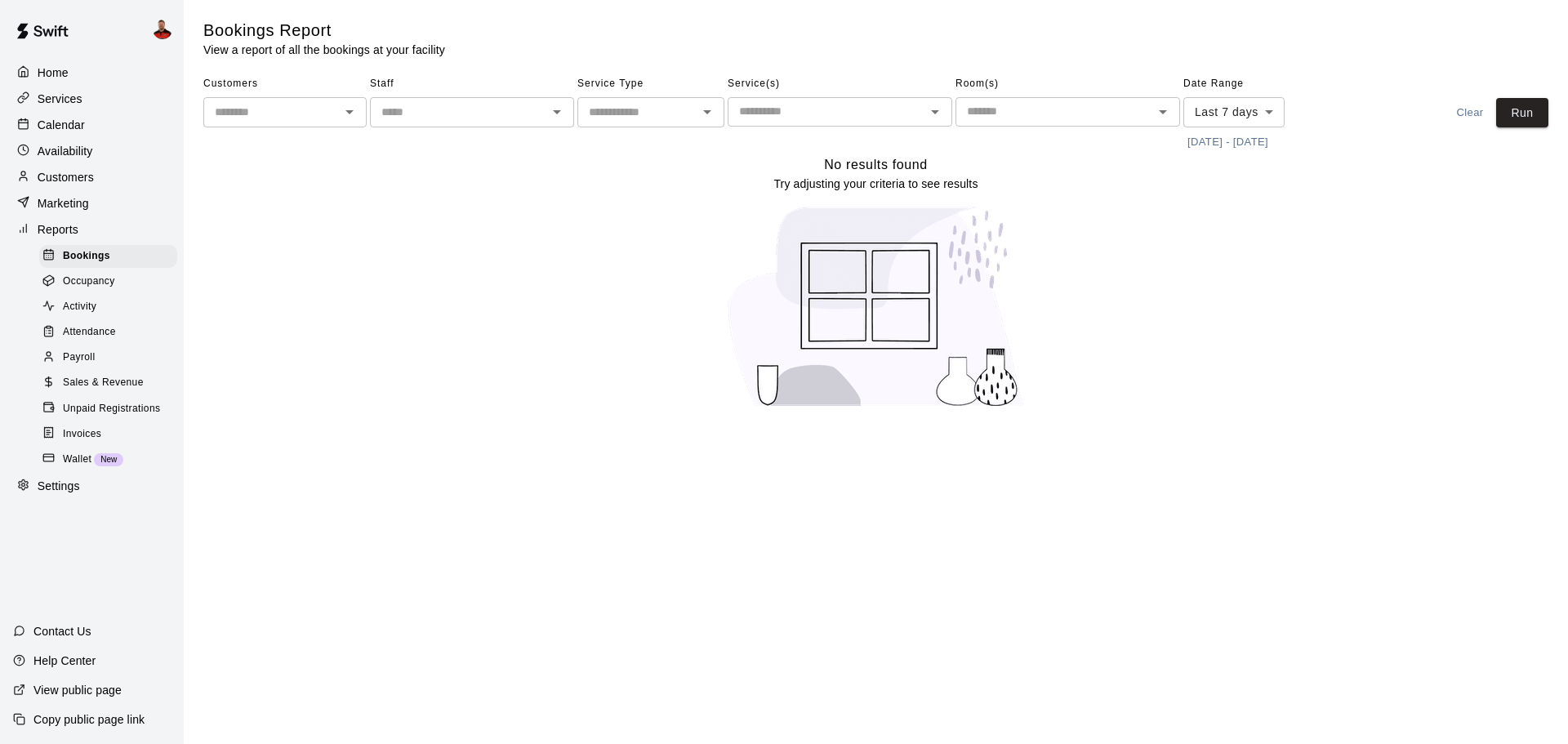
click at [332, 110] on input "text" at bounding box center [272, 113] width 127 height 21
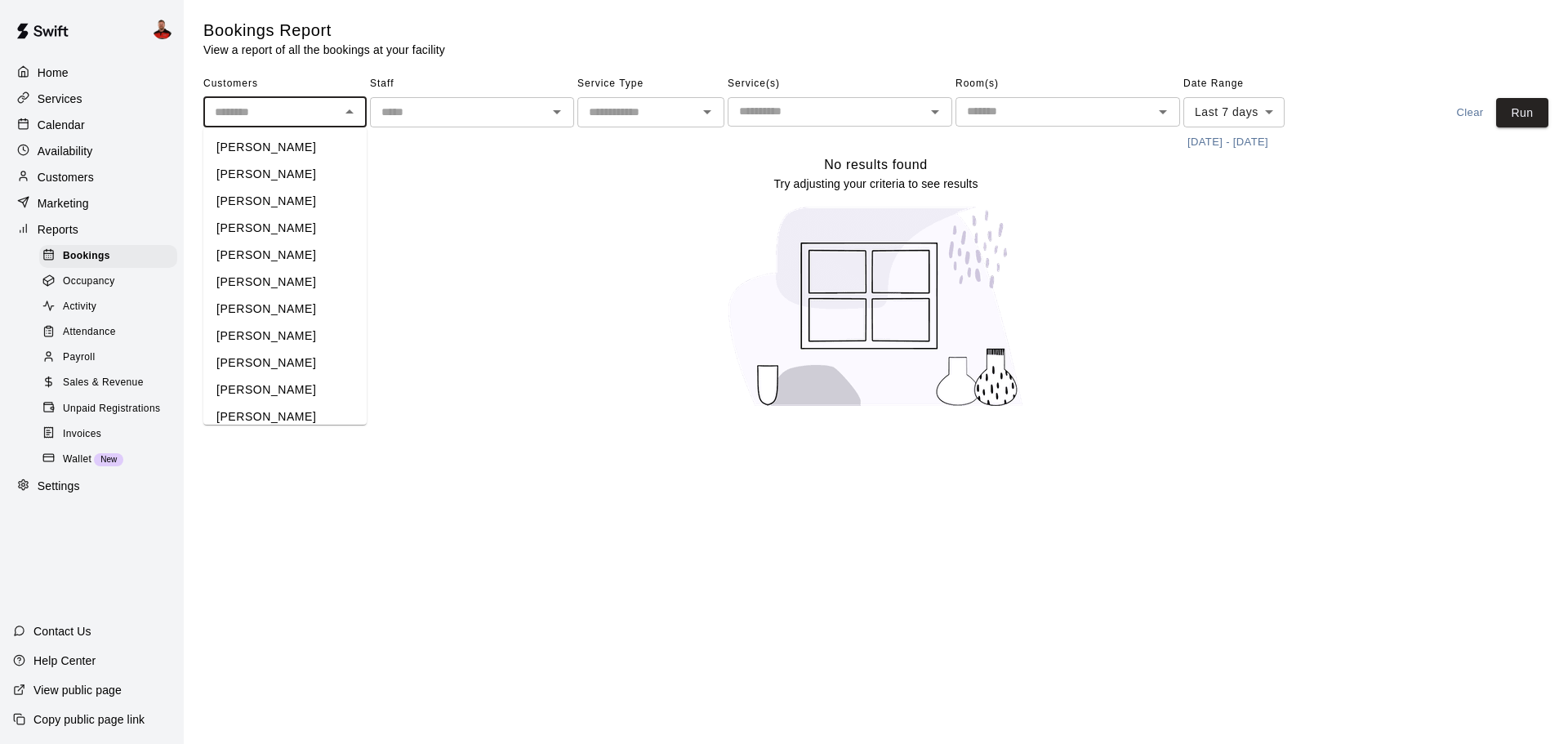
click at [439, 143] on div "Staff ​" at bounding box center [472, 113] width 204 height 84
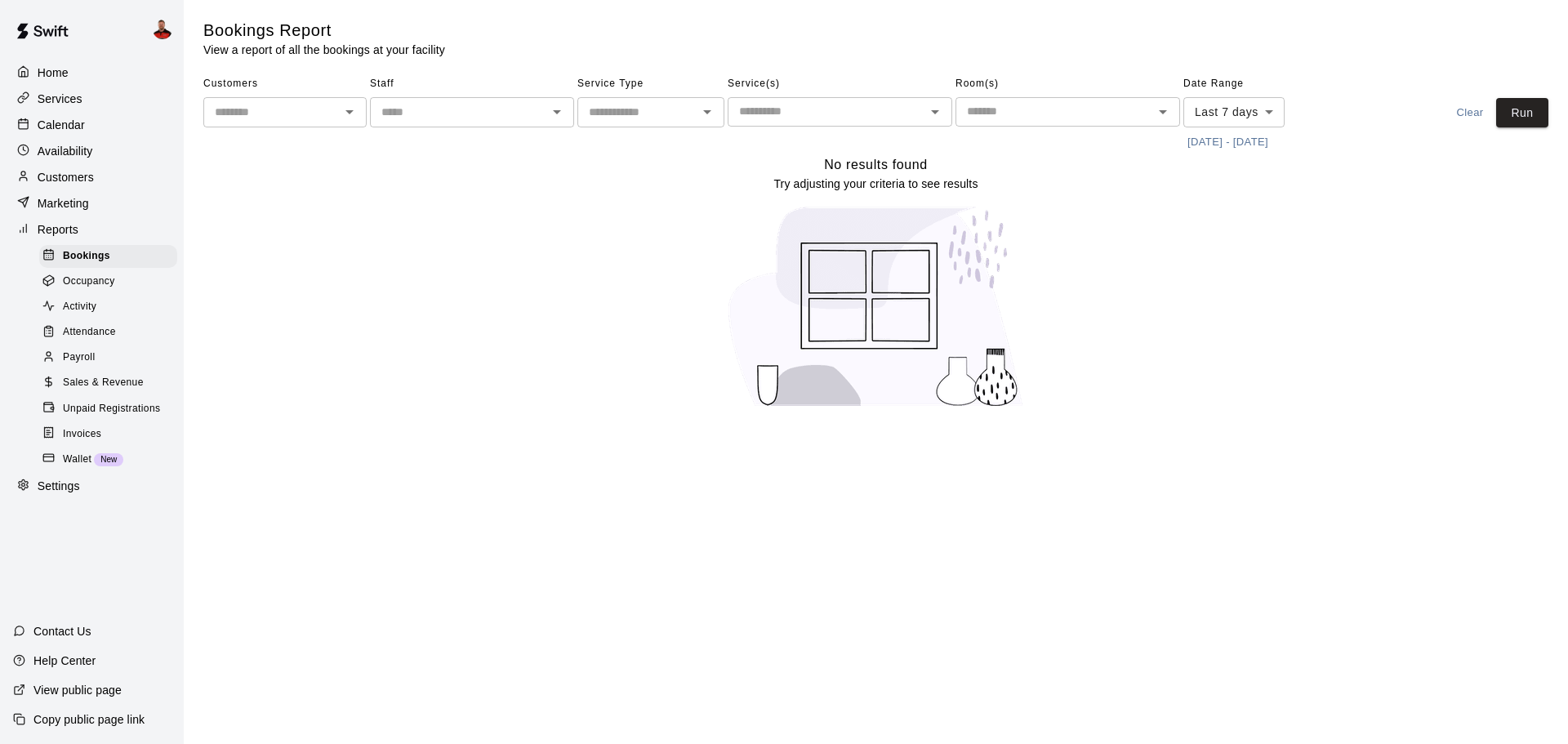
click at [523, 113] on input "text" at bounding box center [458, 113] width 168 height 21
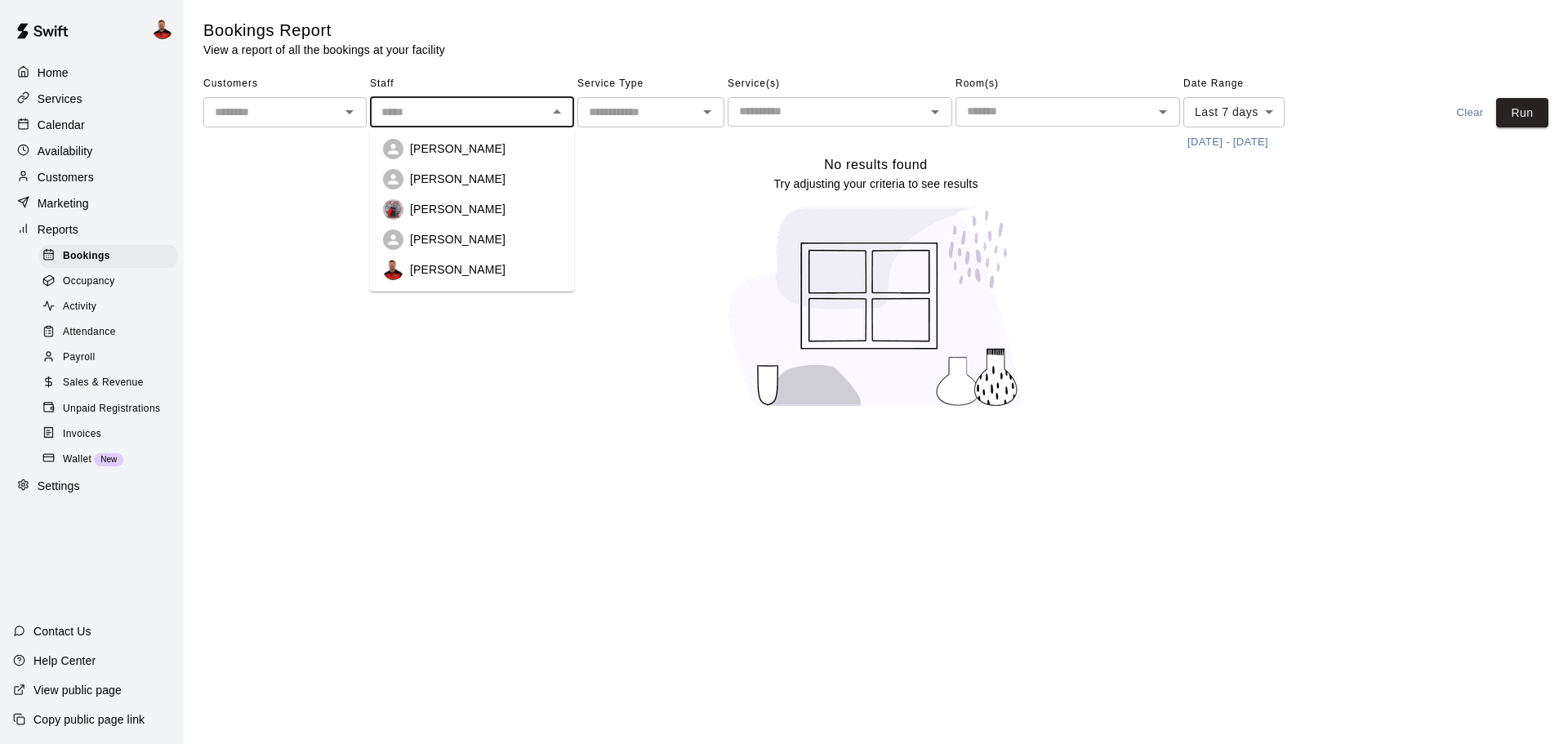
click at [472, 272] on div "[PERSON_NAME]" at bounding box center [486, 269] width 151 height 17
type input "*********"
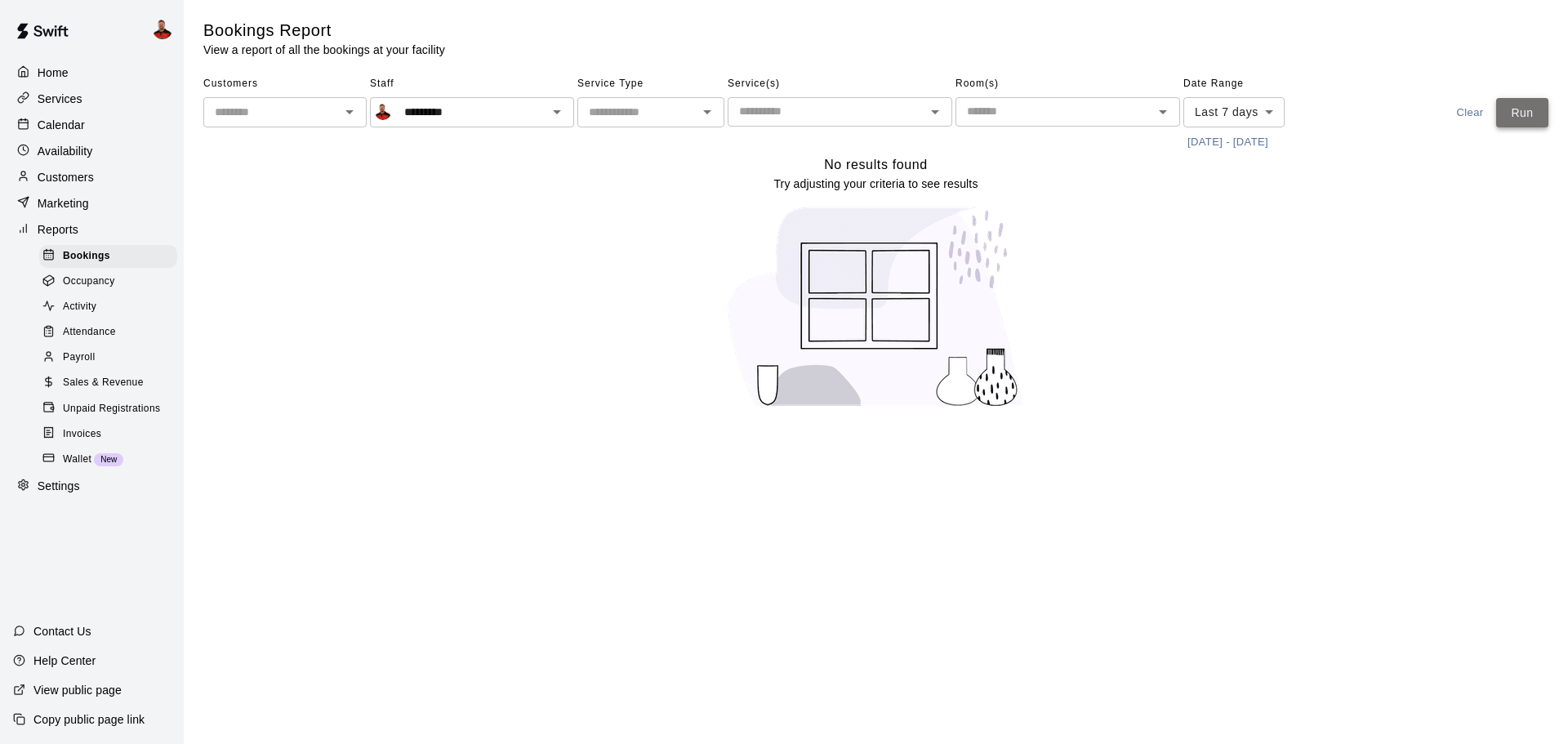
click at [1518, 113] on button "Run" at bounding box center [1522, 113] width 52 height 30
click at [669, 117] on input "text" at bounding box center [637, 113] width 110 height 21
click at [668, 173] on li "Lessons" at bounding box center [651, 174] width 147 height 27
type input "*******"
click at [102, 293] on div "Occupancy" at bounding box center [108, 282] width 138 height 23
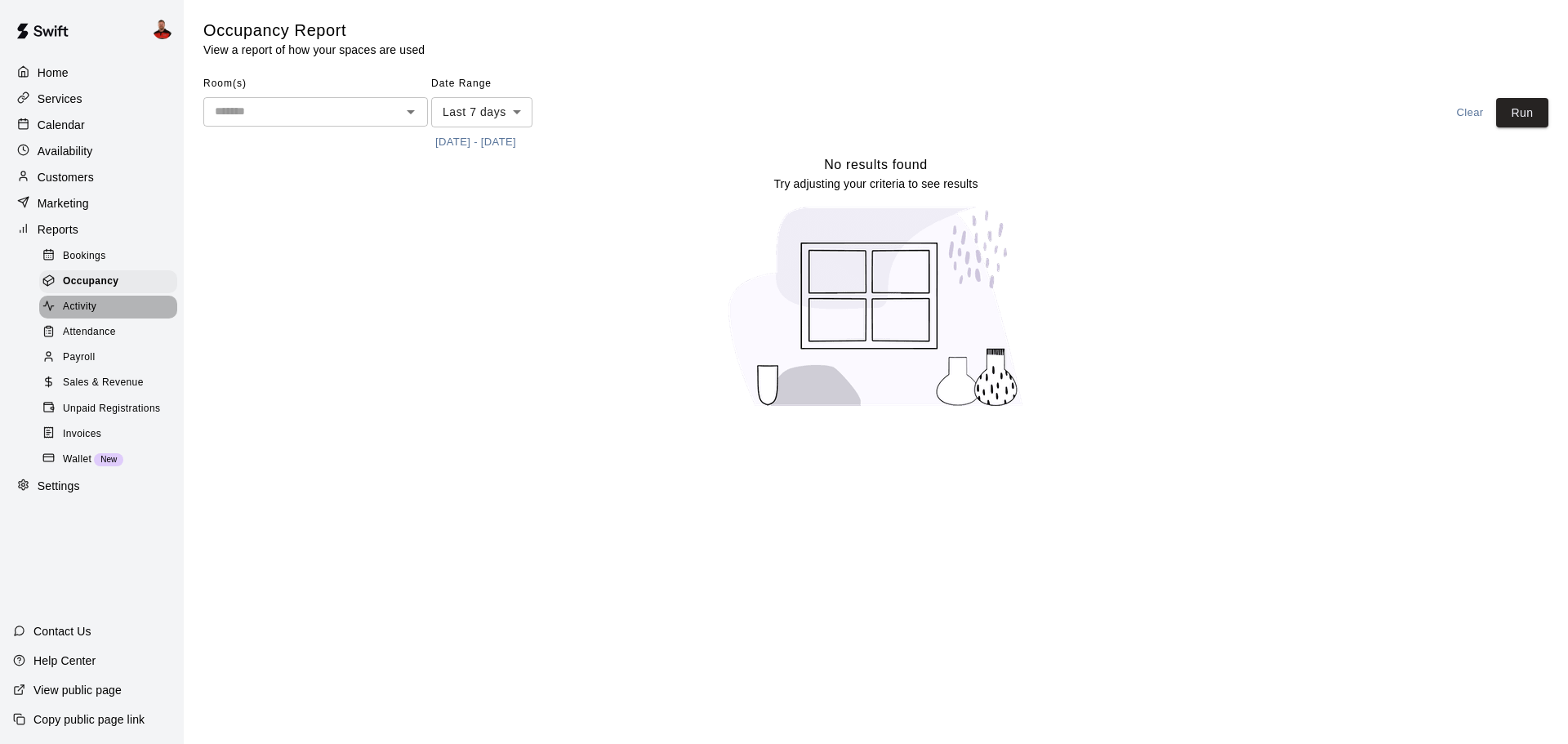
click at [91, 314] on span "Activity" at bounding box center [79, 307] width 34 height 17
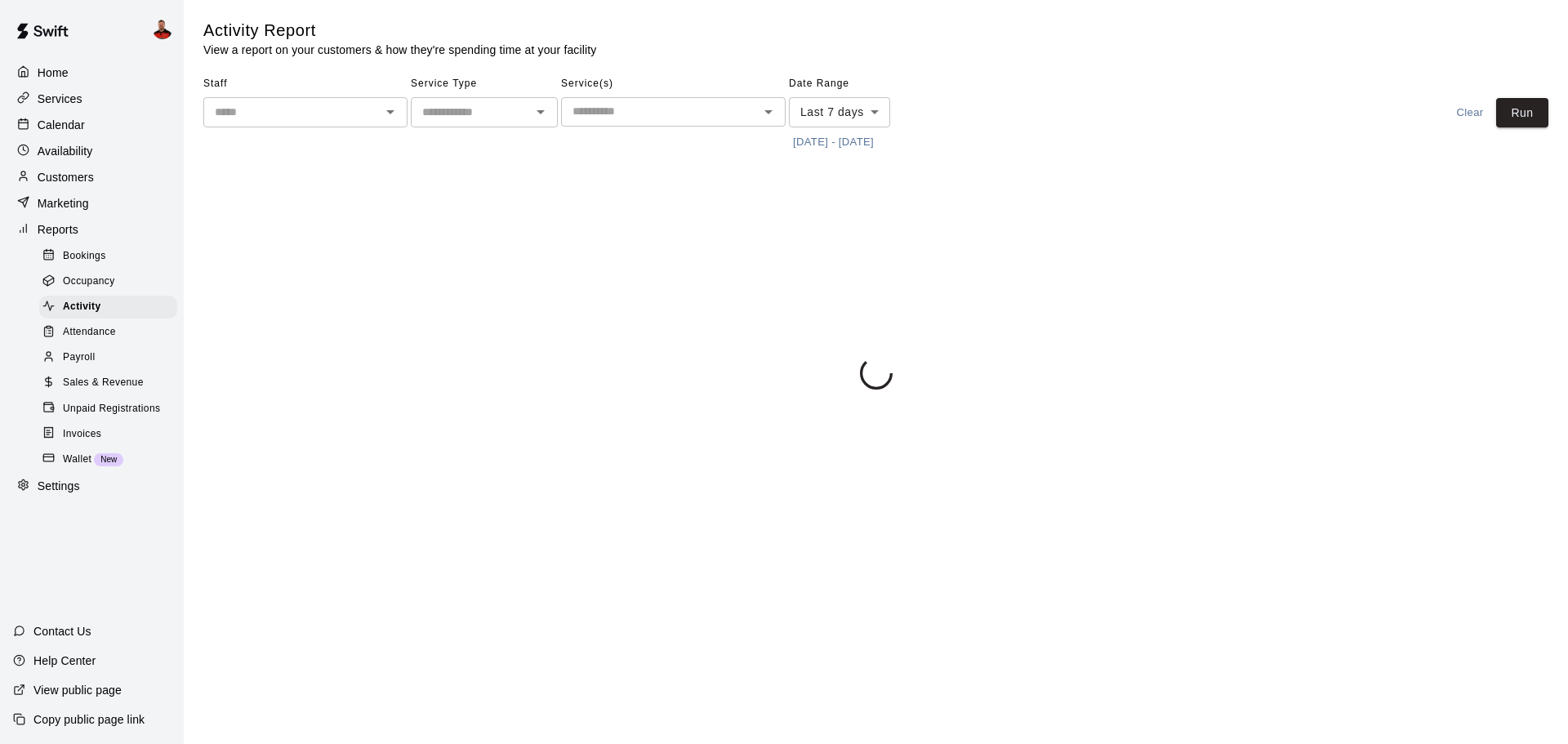
click at [88, 341] on span "Attendance" at bounding box center [89, 332] width 53 height 17
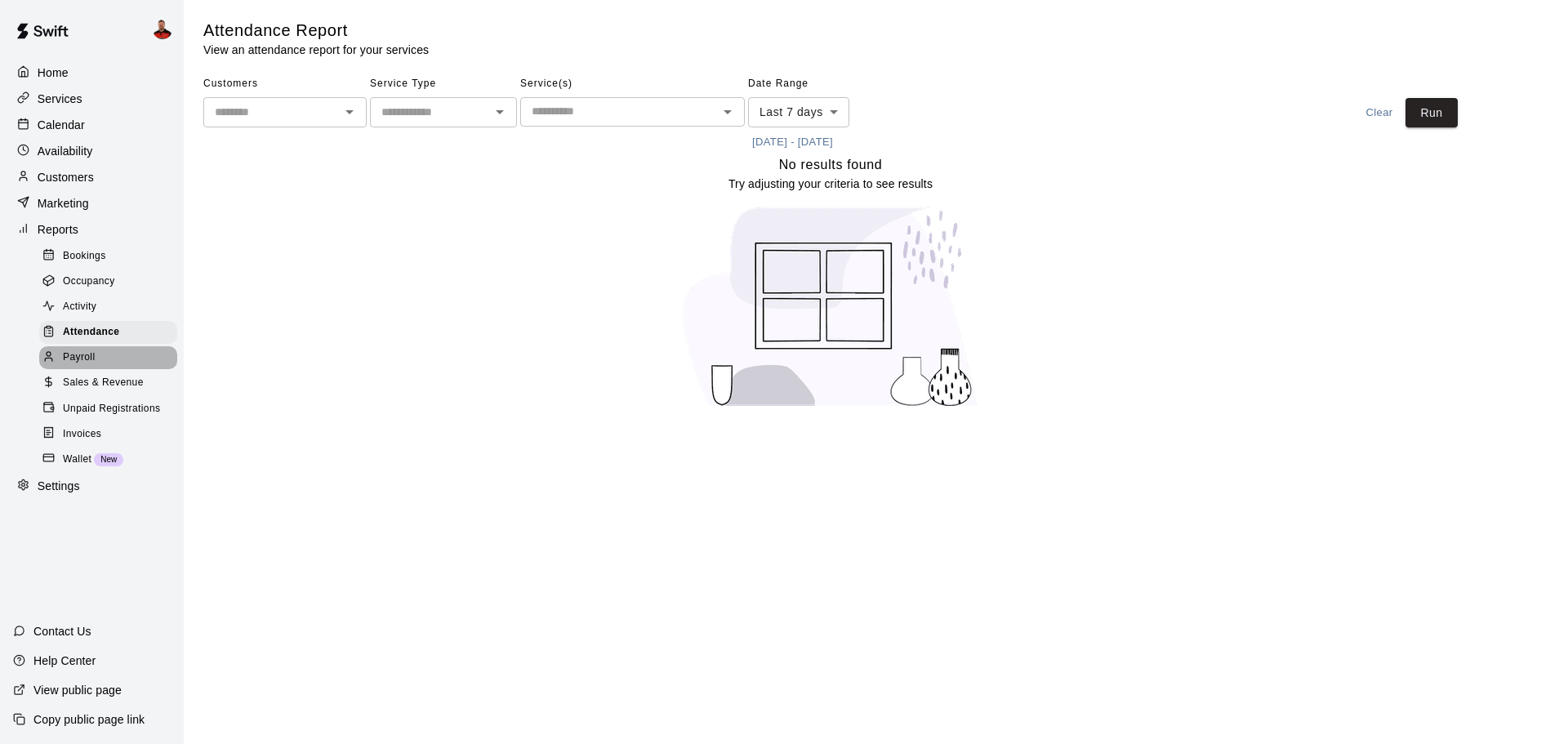
click at [83, 366] on span "Payroll" at bounding box center [78, 357] width 32 height 17
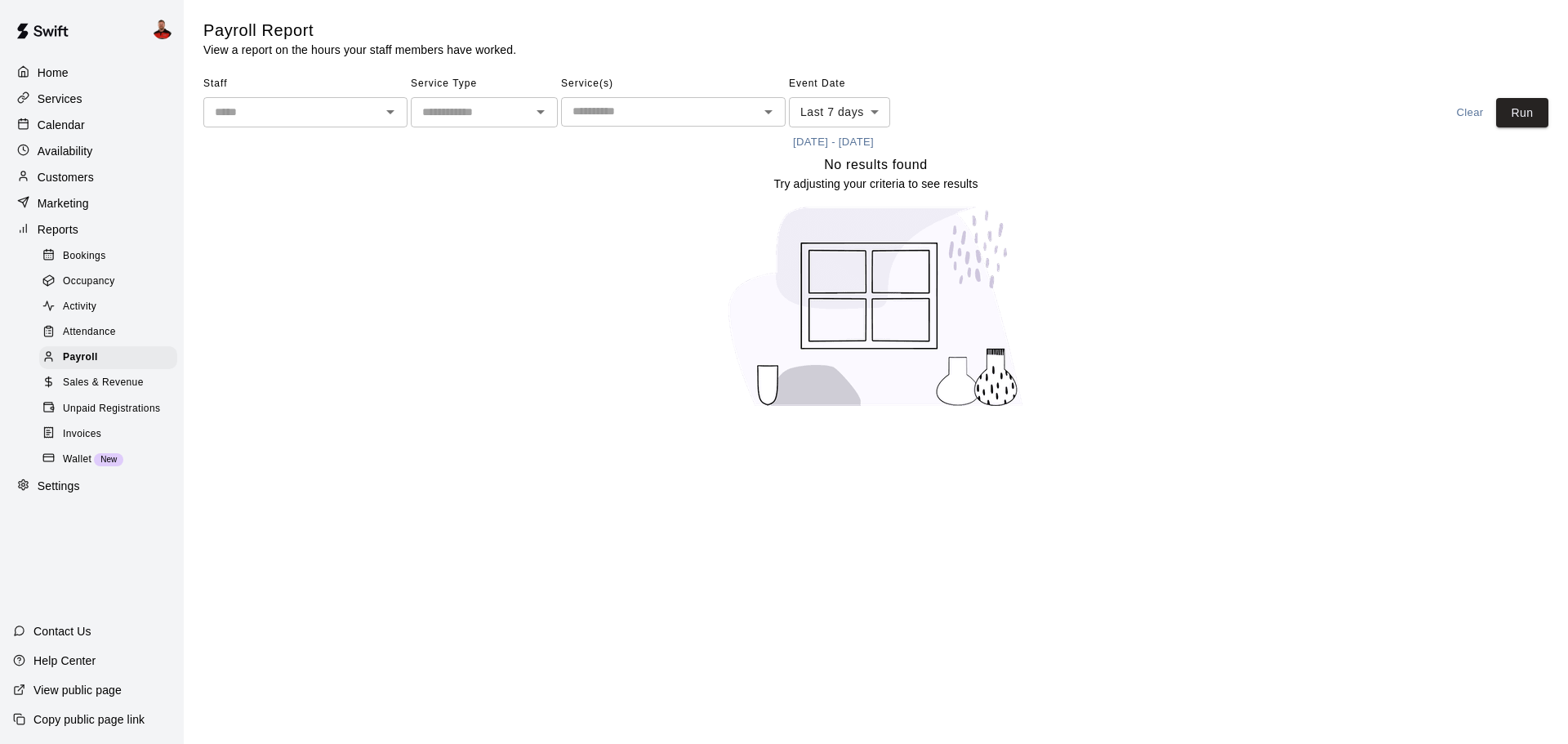
click at [86, 390] on span "Sales & Revenue" at bounding box center [103, 382] width 81 height 17
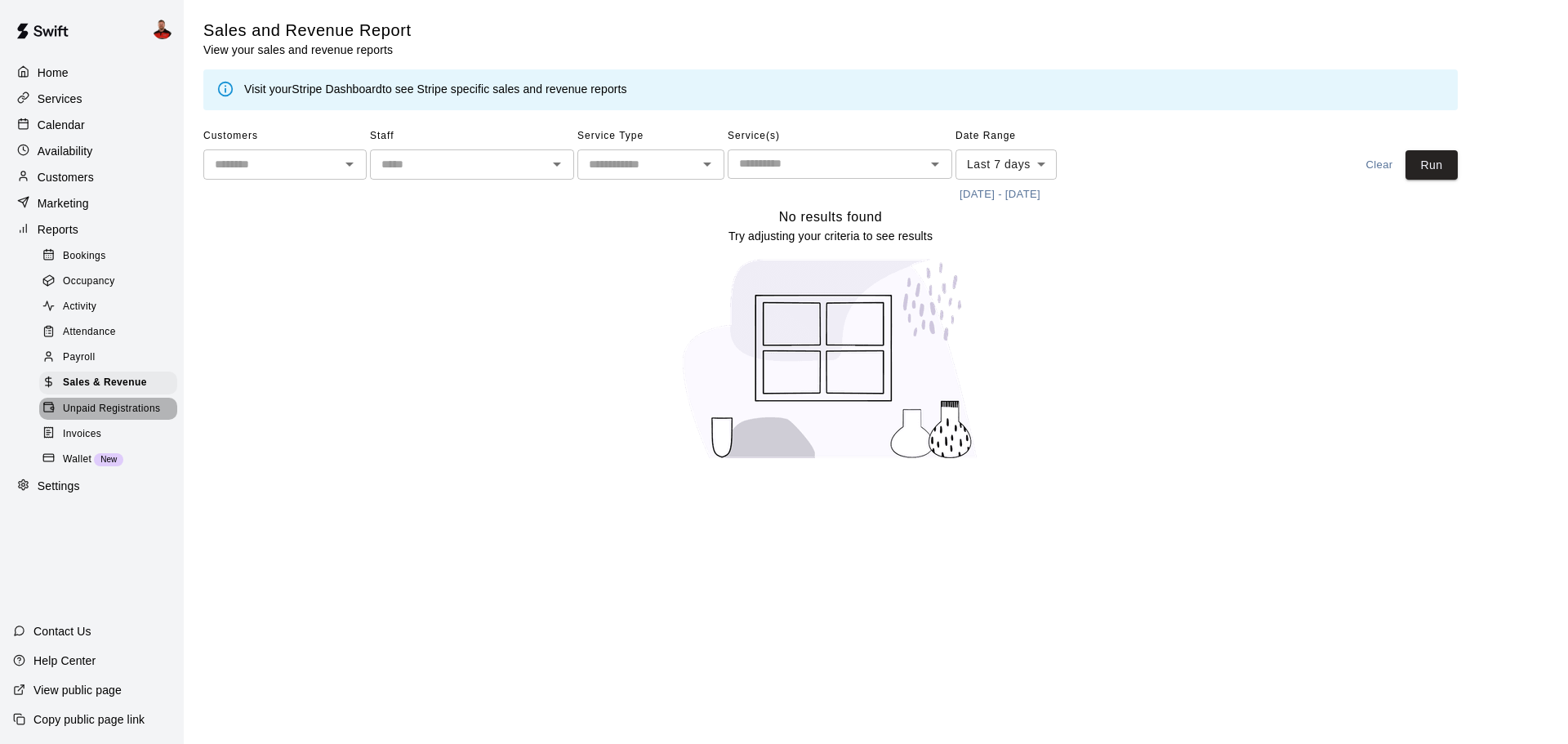
click at [94, 417] on span "Unpaid Registrations" at bounding box center [111, 409] width 97 height 17
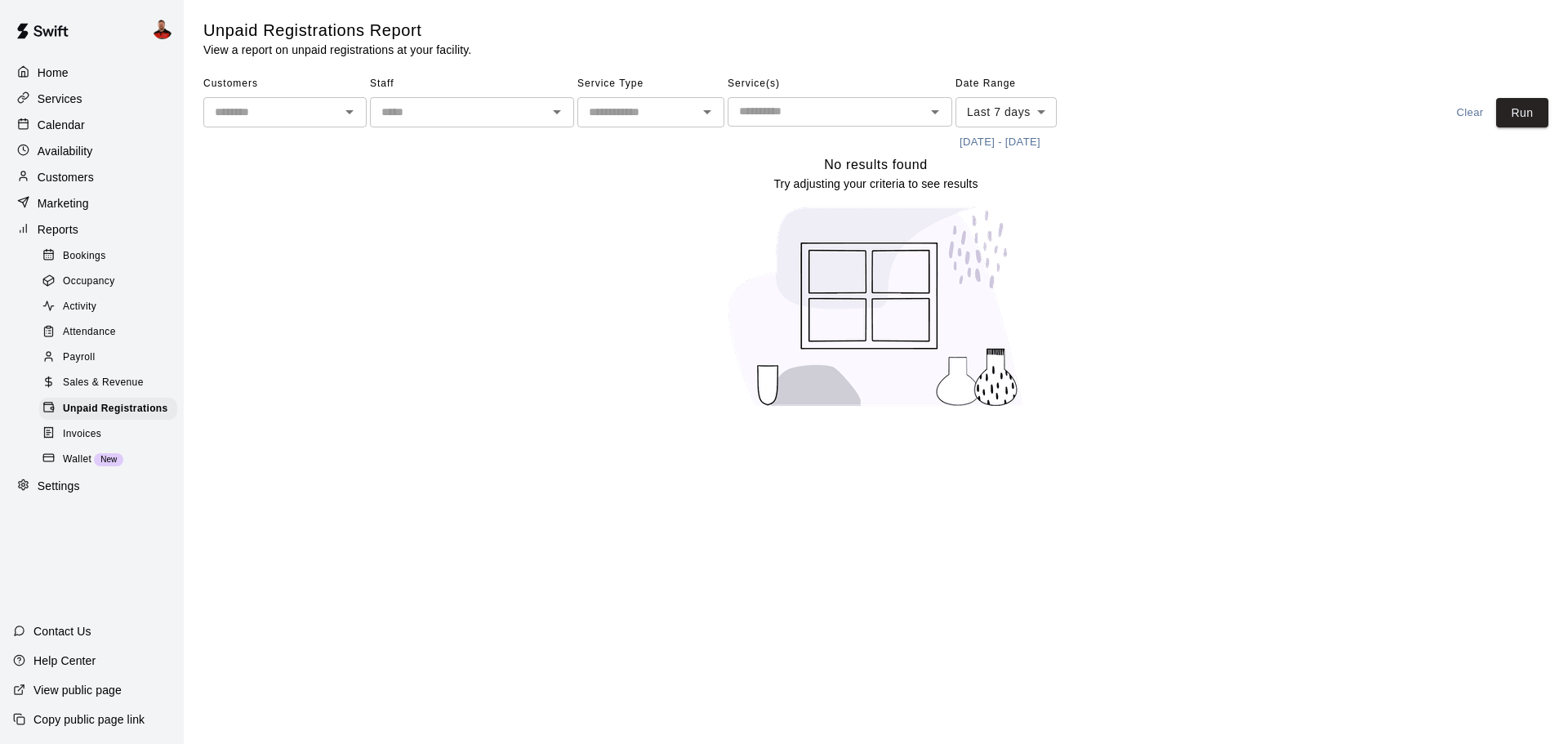
click at [96, 442] on span "Invoices" at bounding box center [82, 435] width 38 height 17
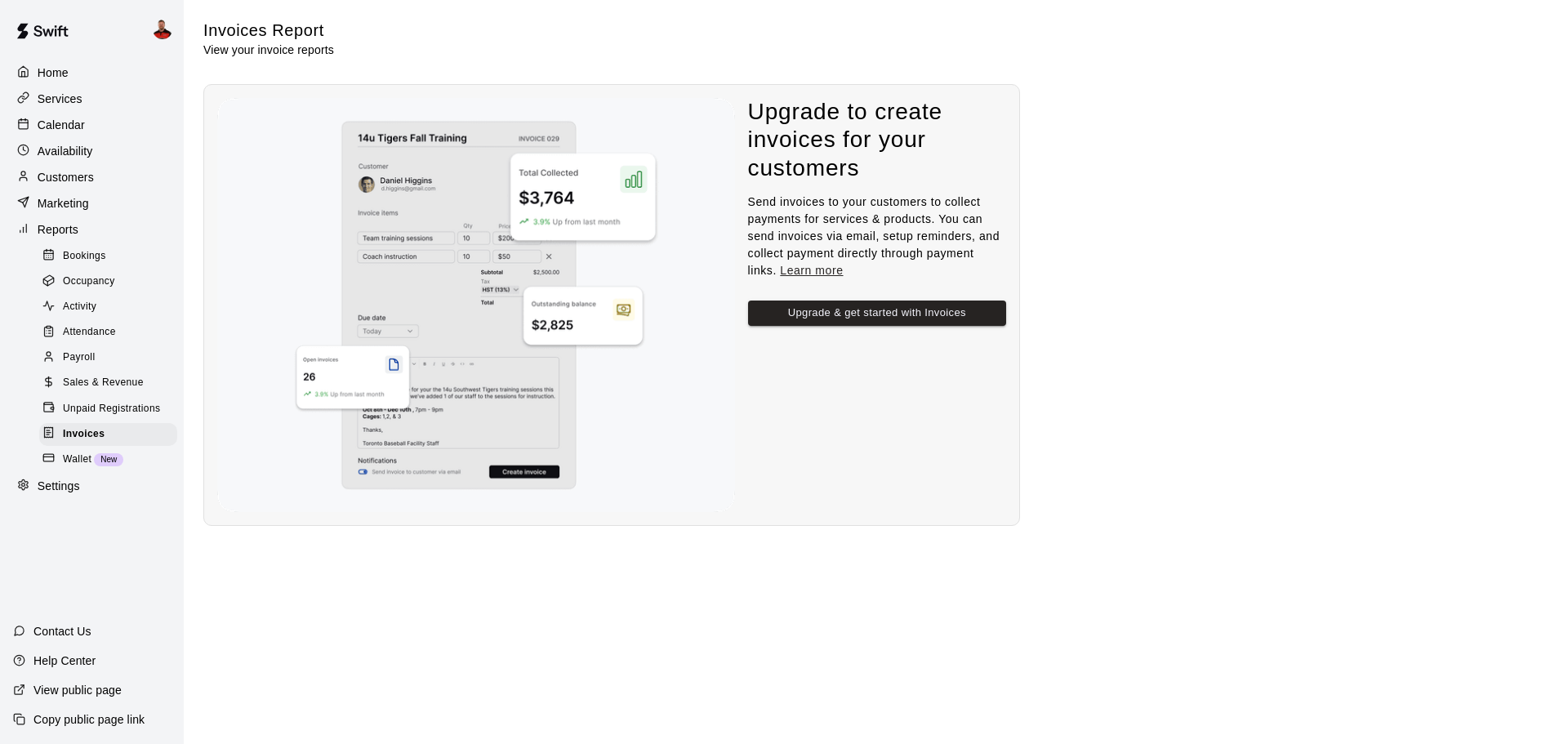
click at [78, 495] on p "Settings" at bounding box center [58, 486] width 43 height 17
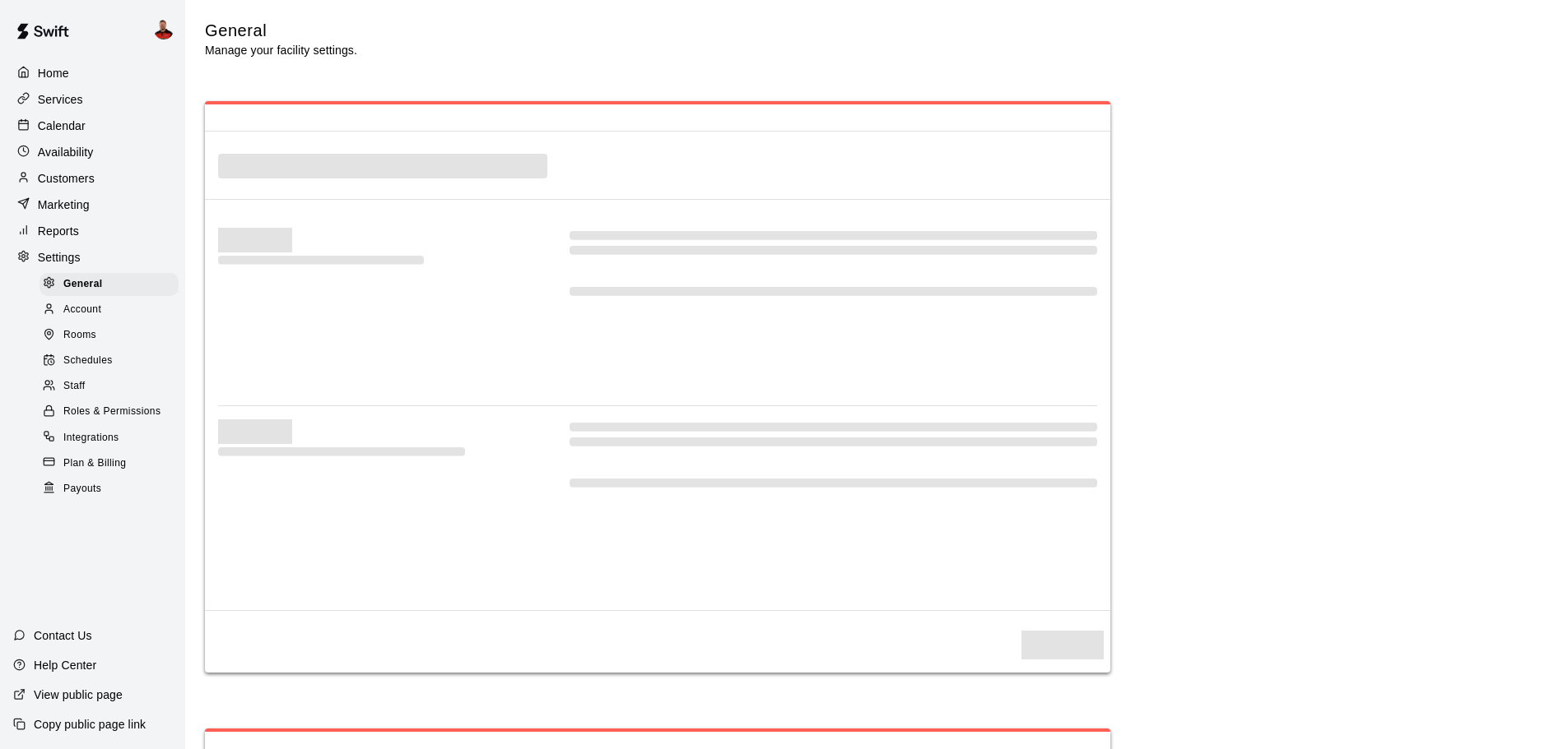
select select "**"
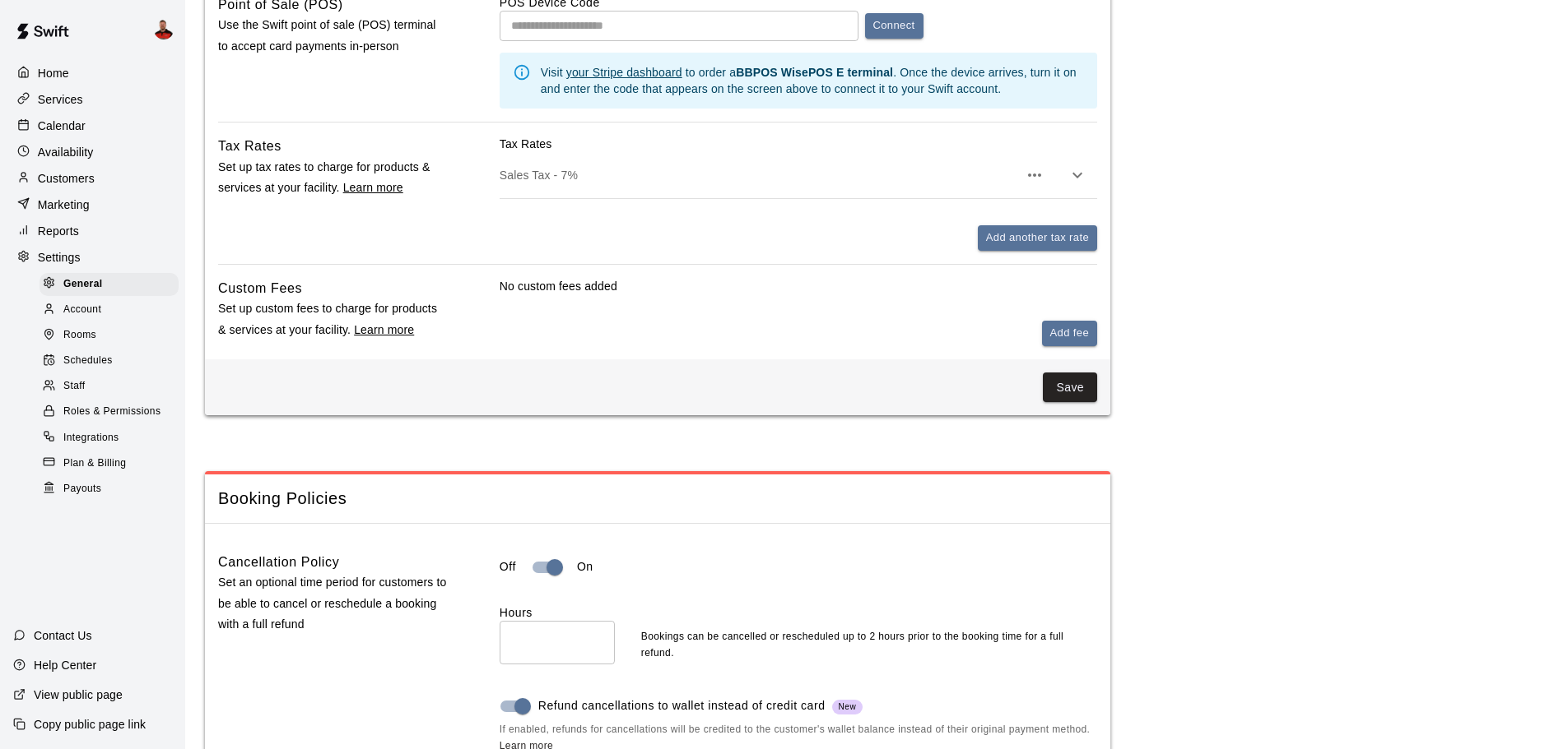
scroll to position [1068, 0]
click at [1039, 185] on icon "button" at bounding box center [1034, 174] width 20 height 20
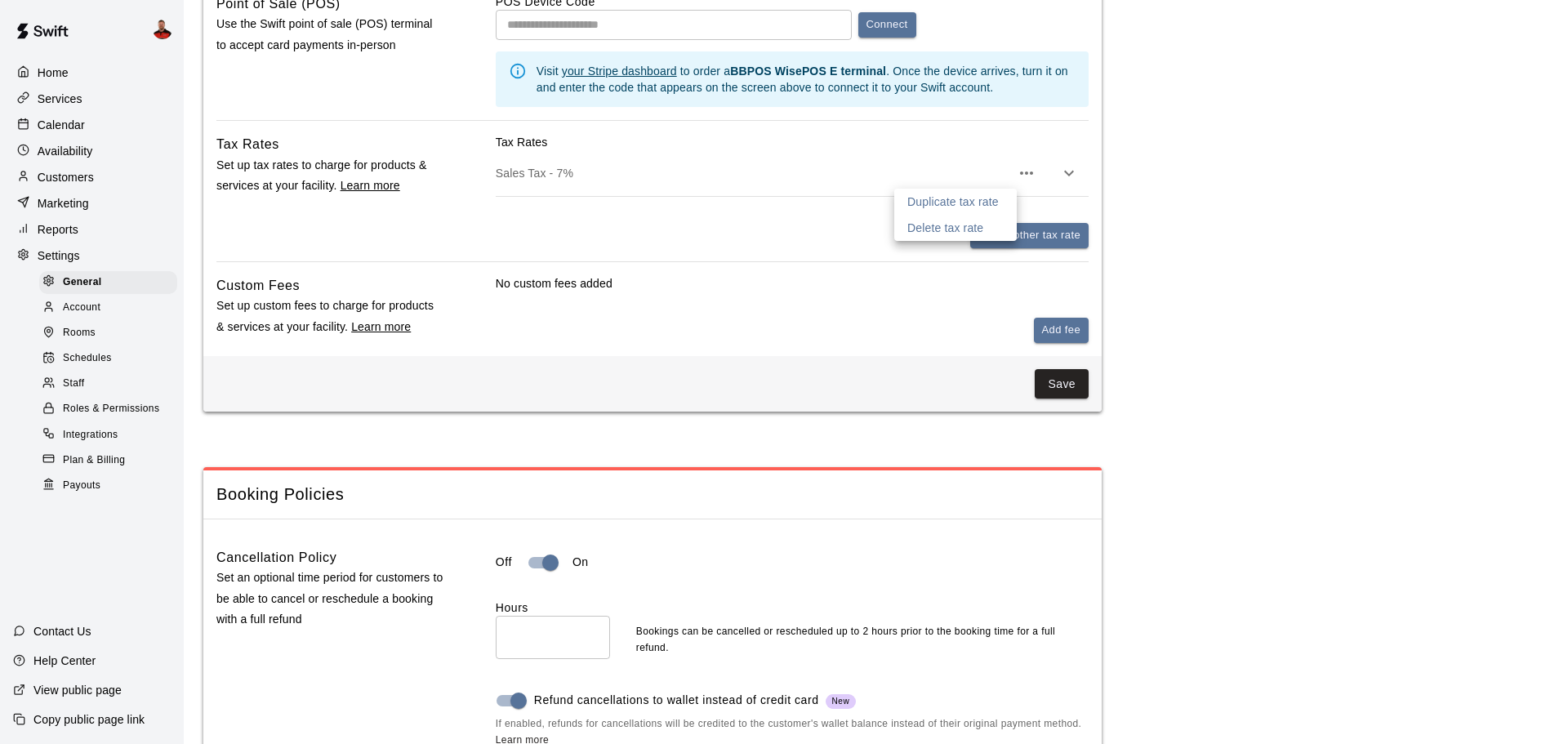
click at [1084, 184] on div at bounding box center [784, 372] width 1568 height 744
click at [1078, 184] on button "button" at bounding box center [1069, 173] width 33 height 33
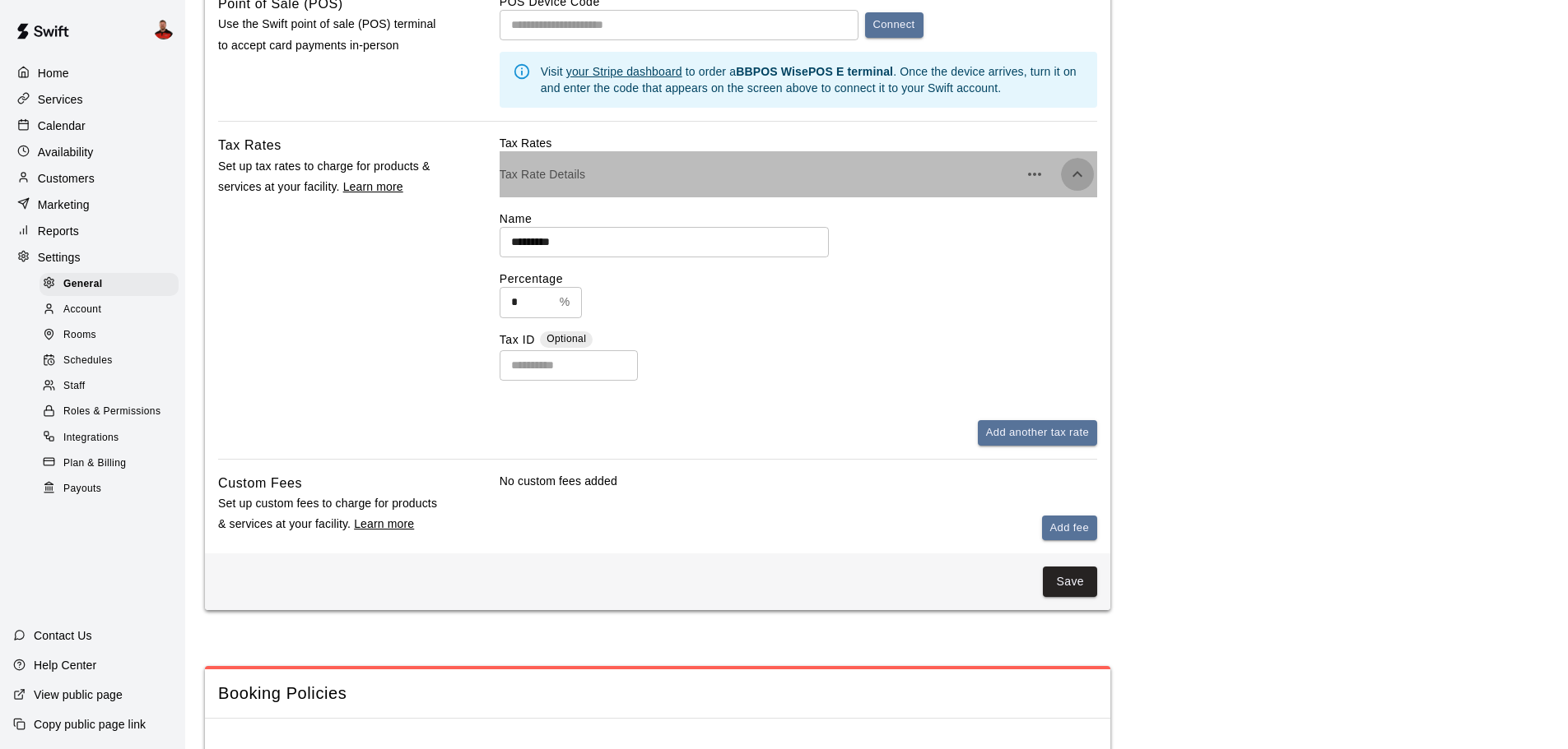
click at [1086, 185] on icon "button" at bounding box center [1077, 174] width 20 height 20
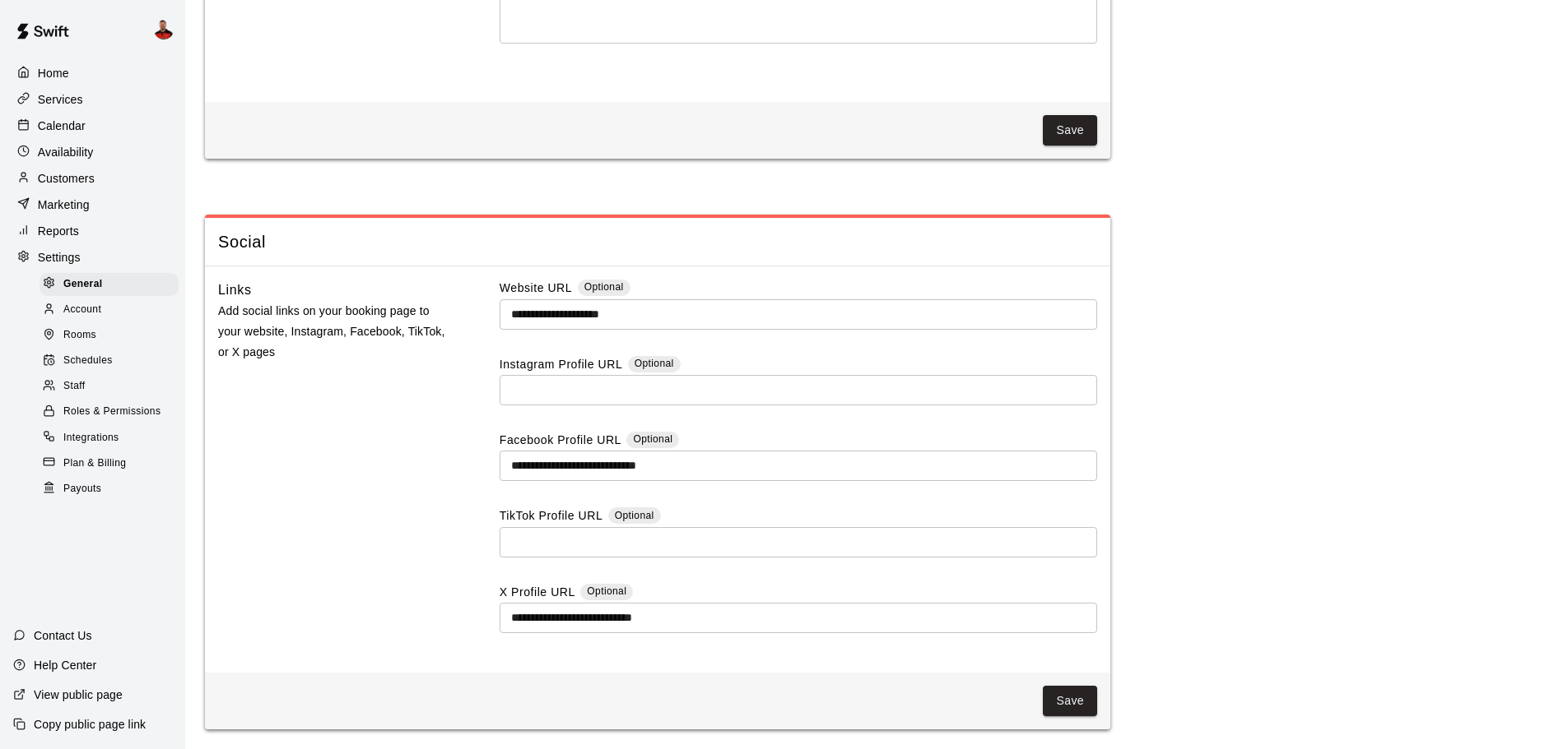
scroll to position [4526, 0]
click at [79, 86] on div "Home" at bounding box center [92, 74] width 158 height 24
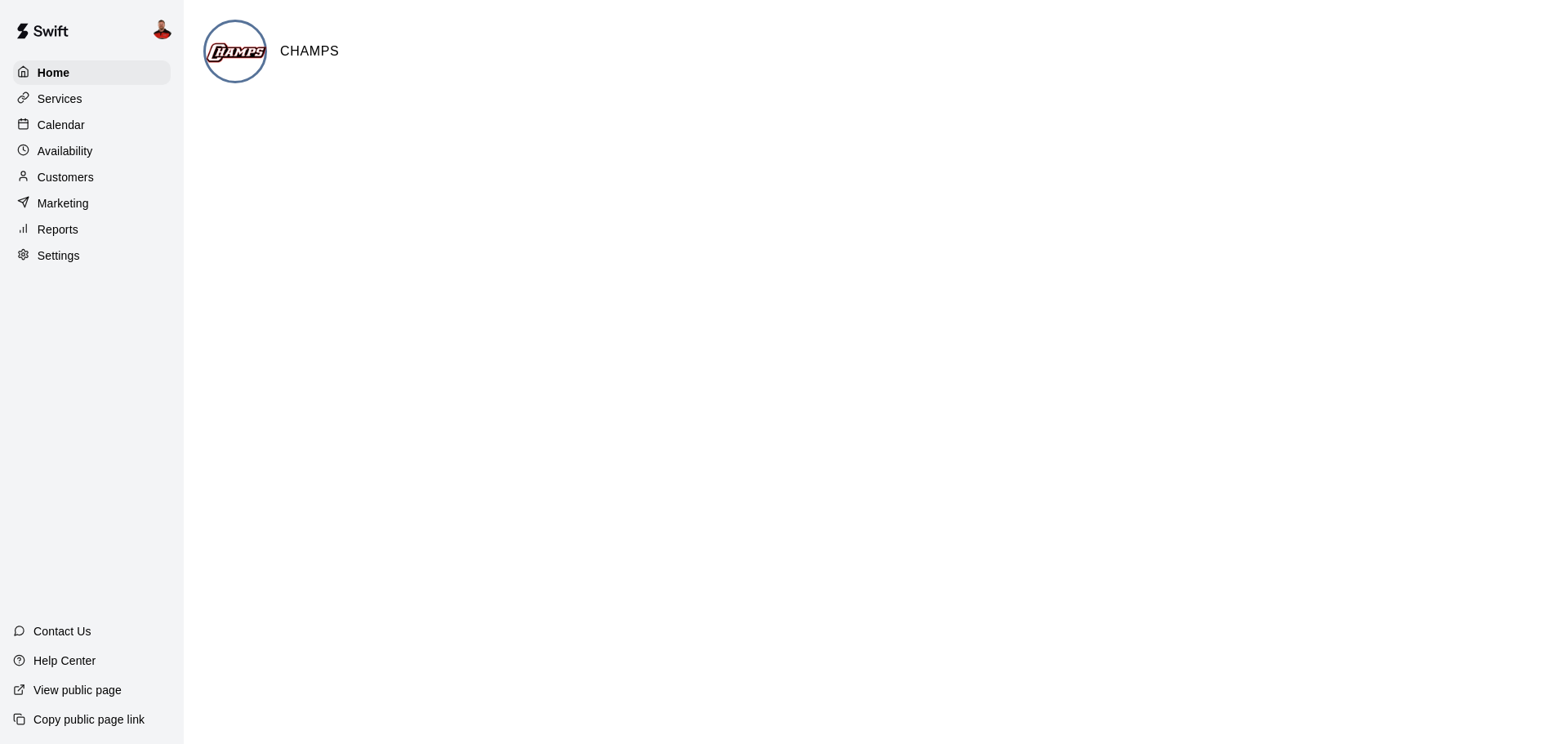
click at [70, 94] on p "Services" at bounding box center [60, 98] width 45 height 17
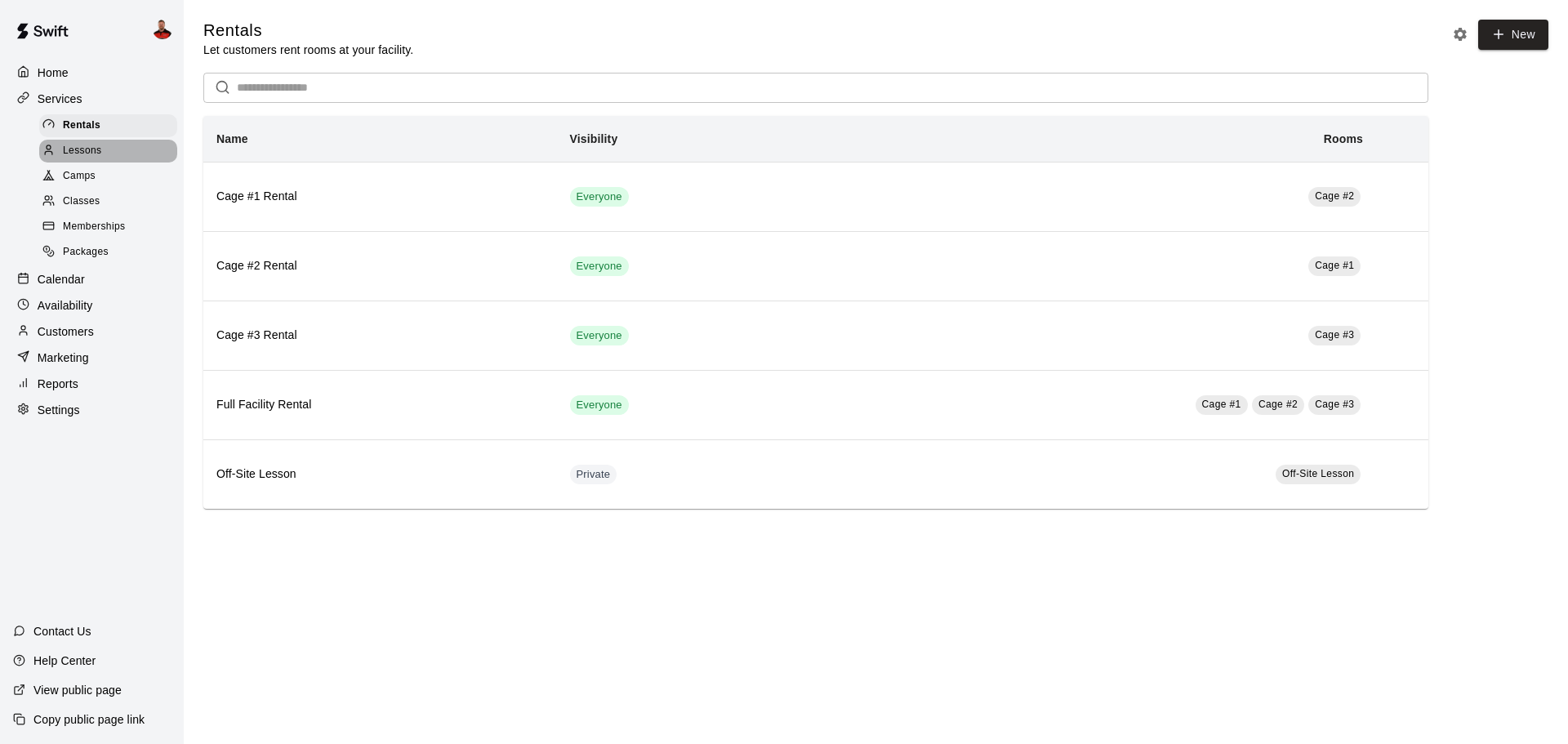
click at [123, 160] on div "Lessons" at bounding box center [108, 151] width 138 height 23
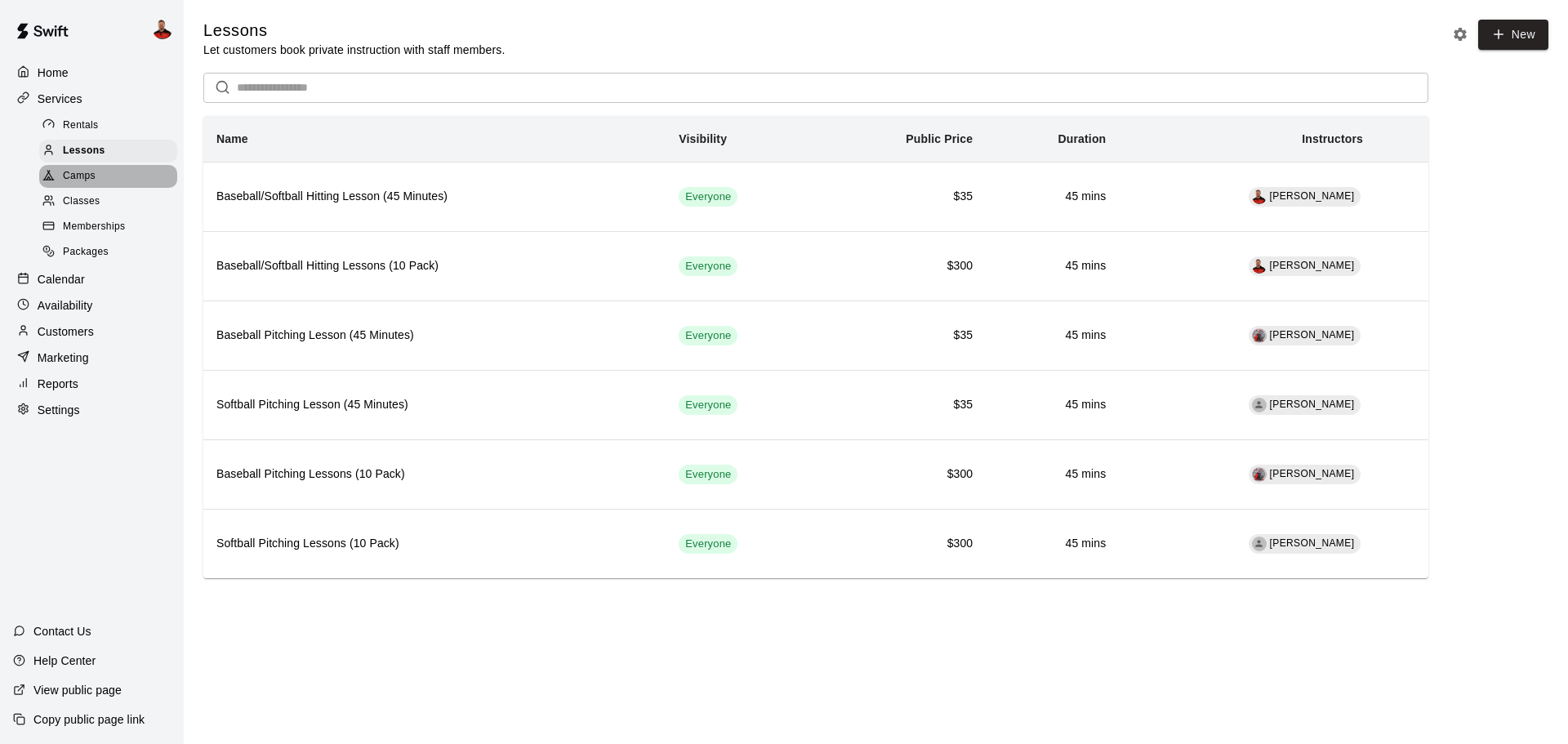
click at [75, 181] on span "Camps" at bounding box center [79, 176] width 33 height 17
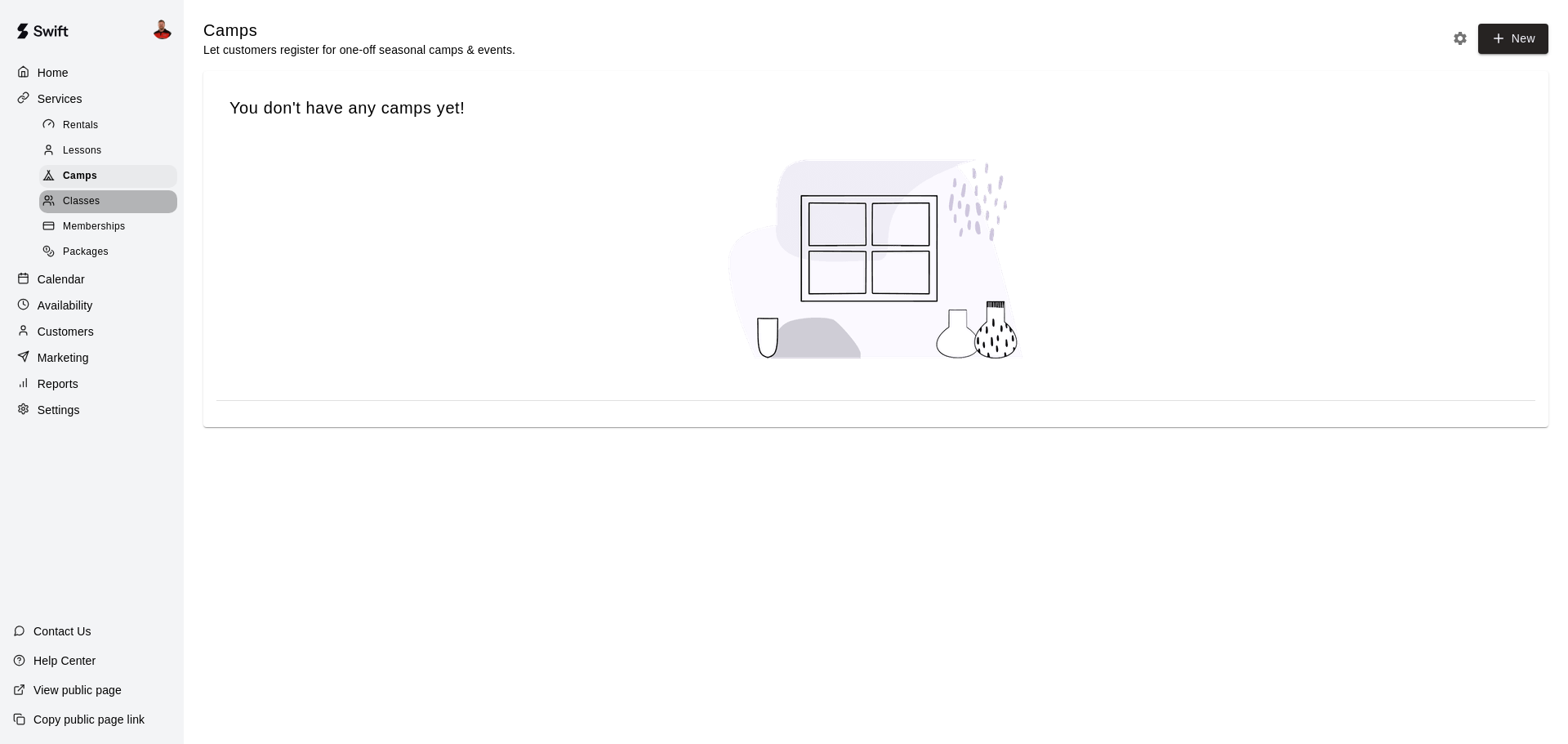
click at [84, 201] on span "Classes" at bounding box center [81, 202] width 36 height 17
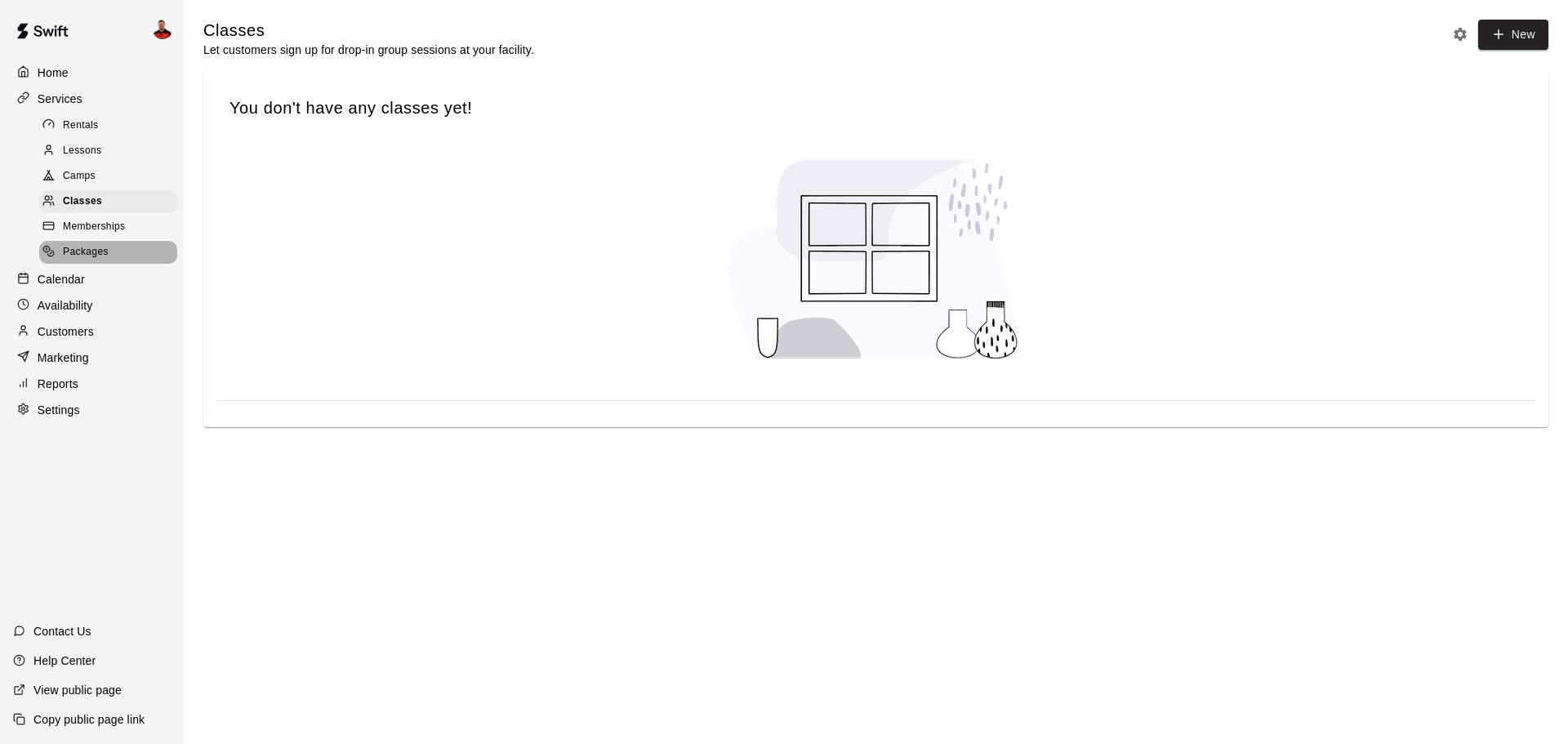
click at [99, 247] on div "Packages" at bounding box center [108, 252] width 138 height 23
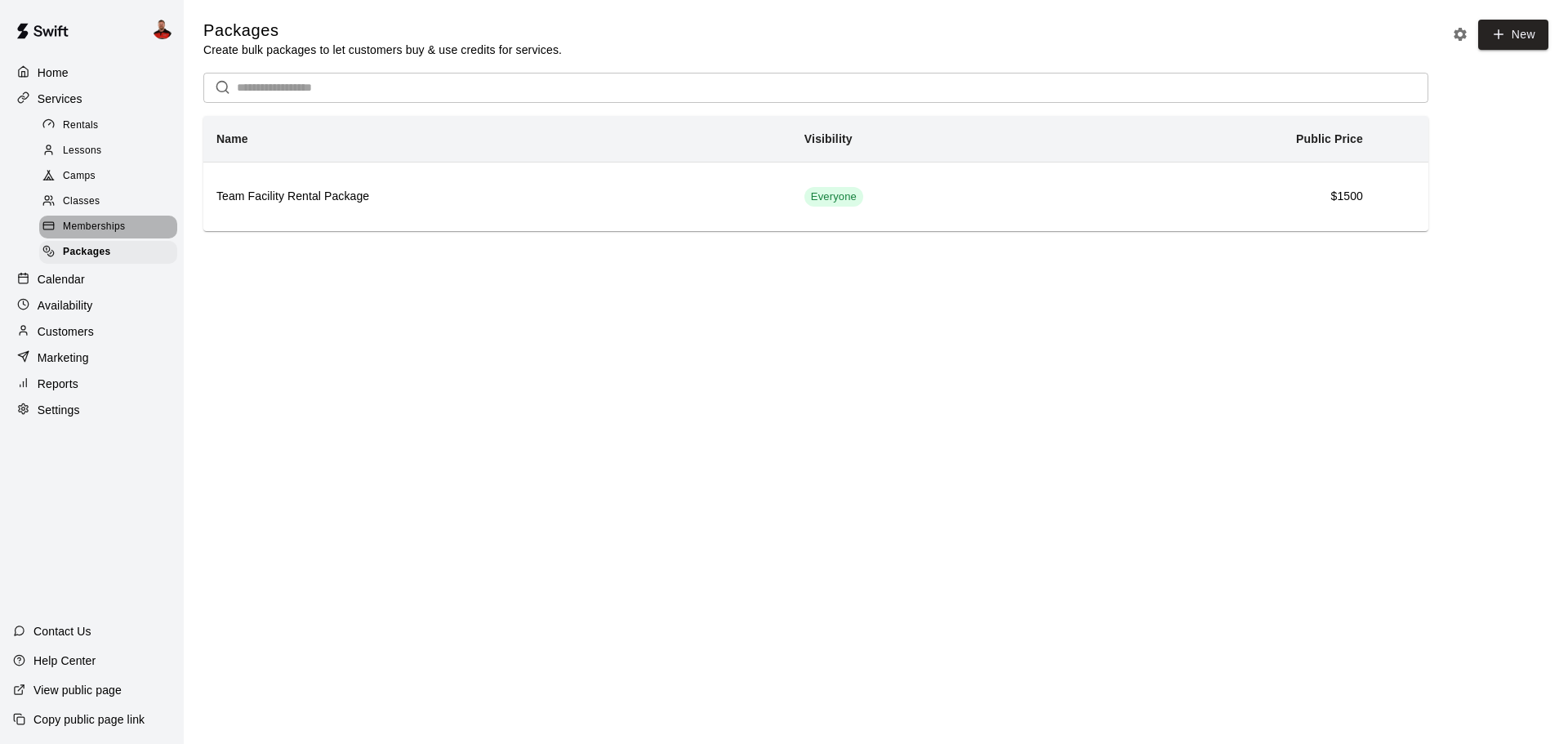
click at [102, 236] on span "Memberships" at bounding box center [93, 227] width 62 height 17
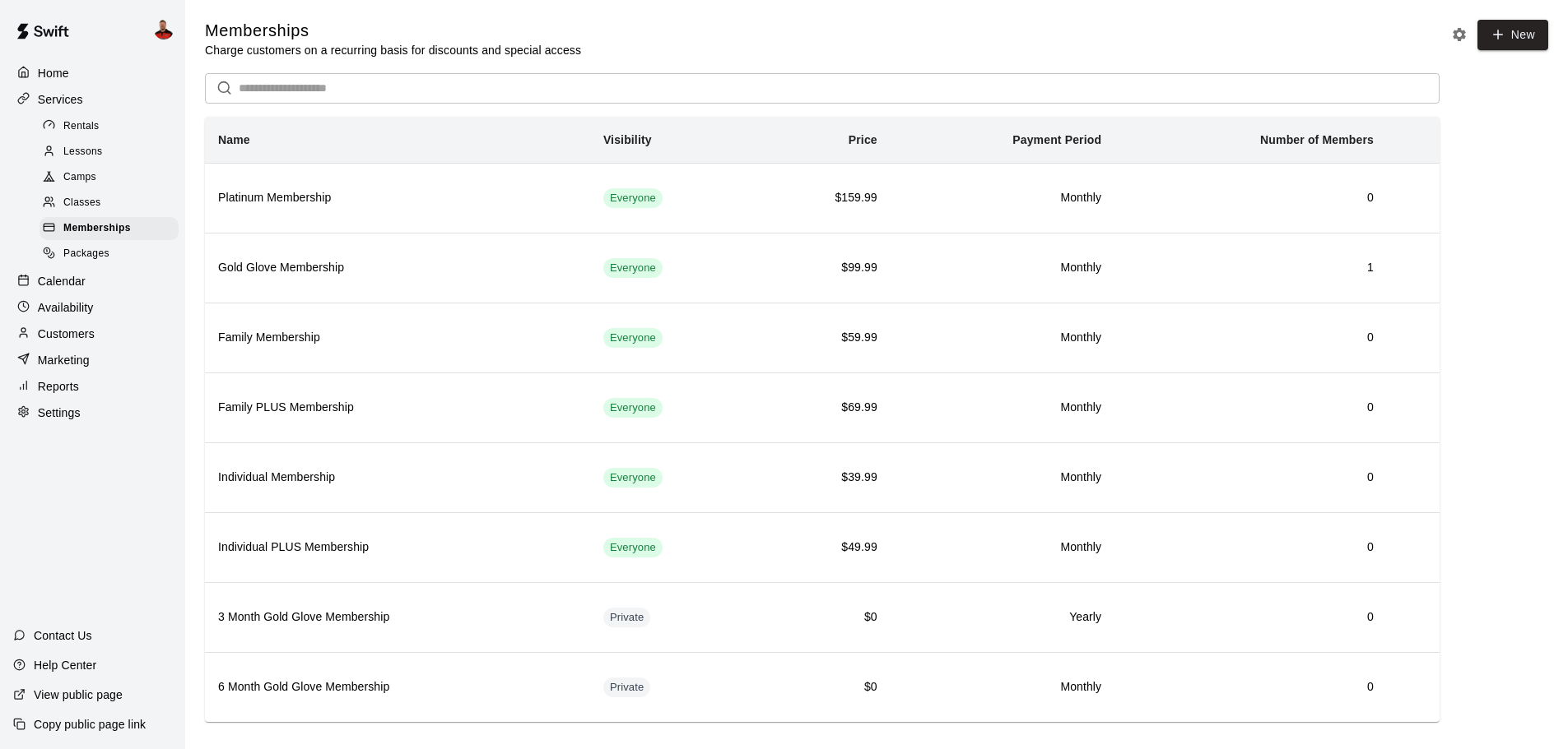
click at [103, 255] on span "Packages" at bounding box center [86, 254] width 46 height 17
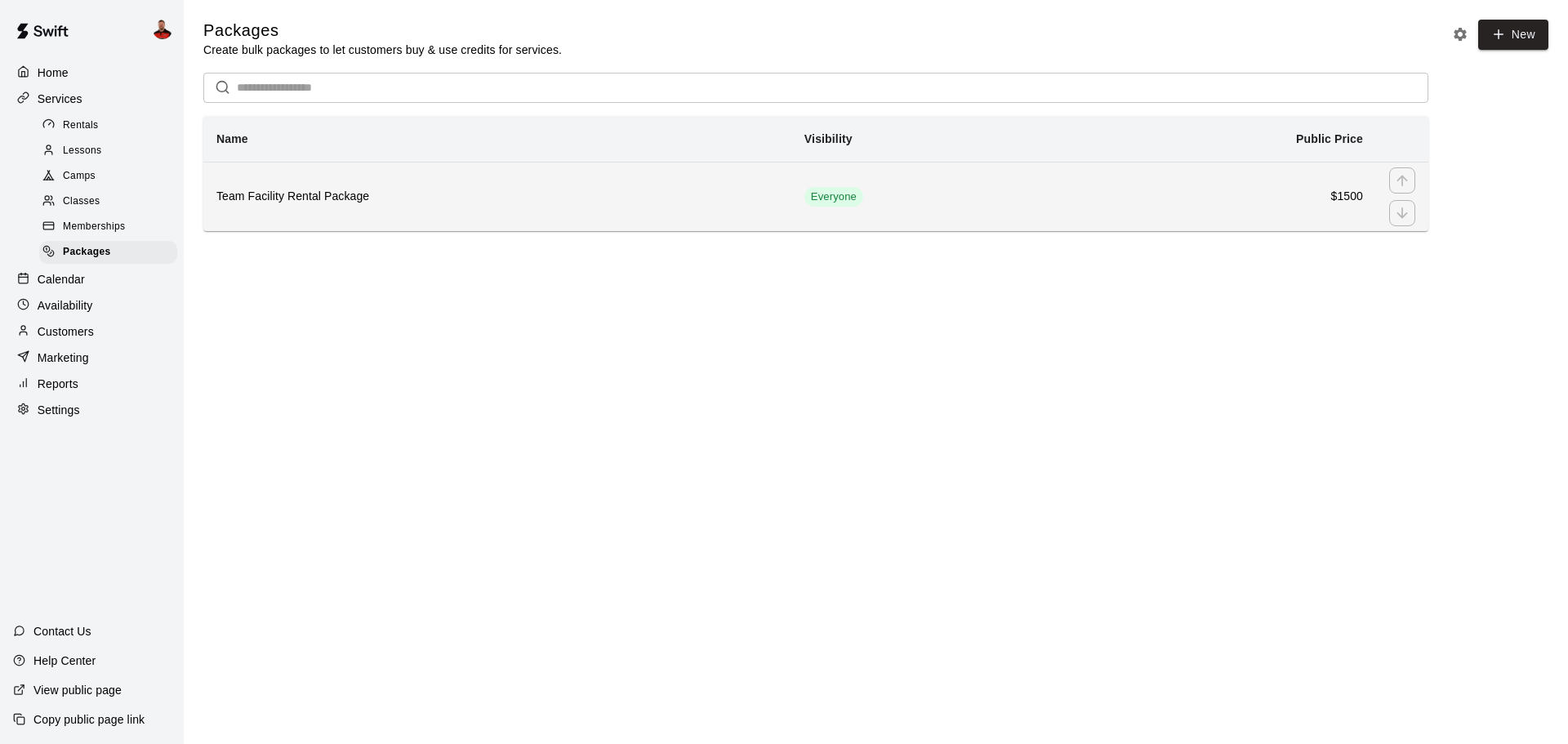
click at [303, 209] on th "Team Facility Rental Package" at bounding box center [497, 196] width 588 height 70
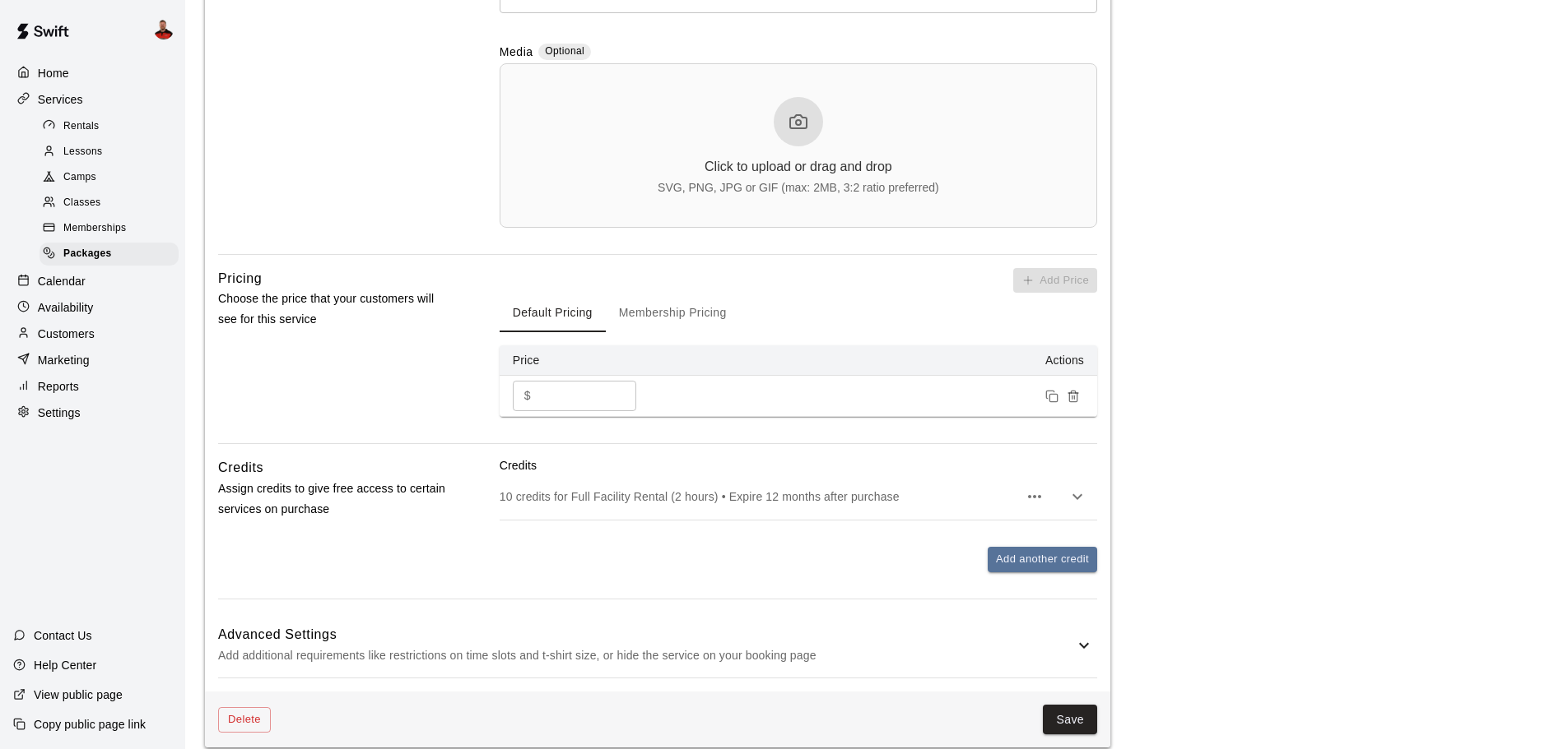
scroll to position [575, 0]
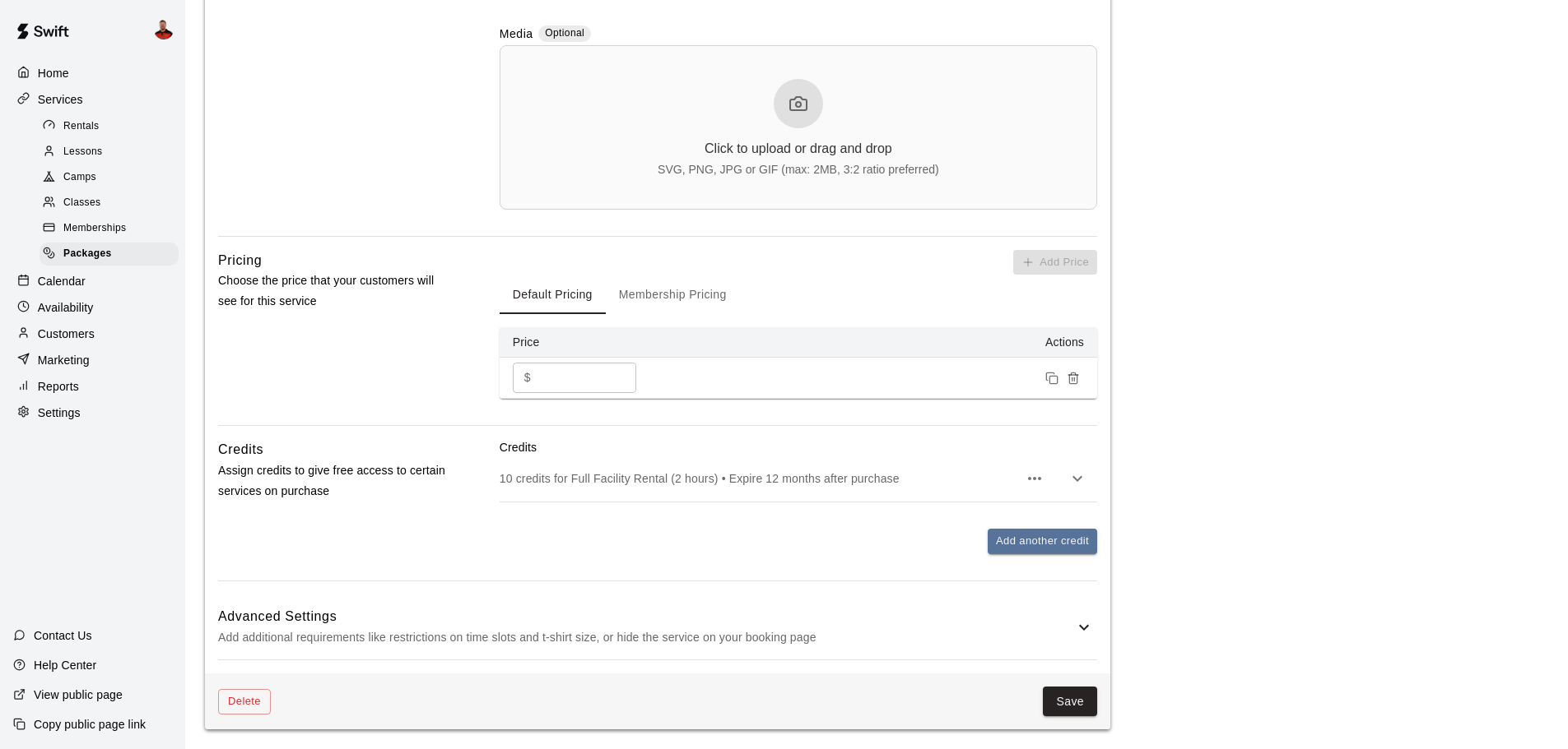
click at [704, 299] on button "Membership Pricing" at bounding box center [672, 294] width 134 height 39
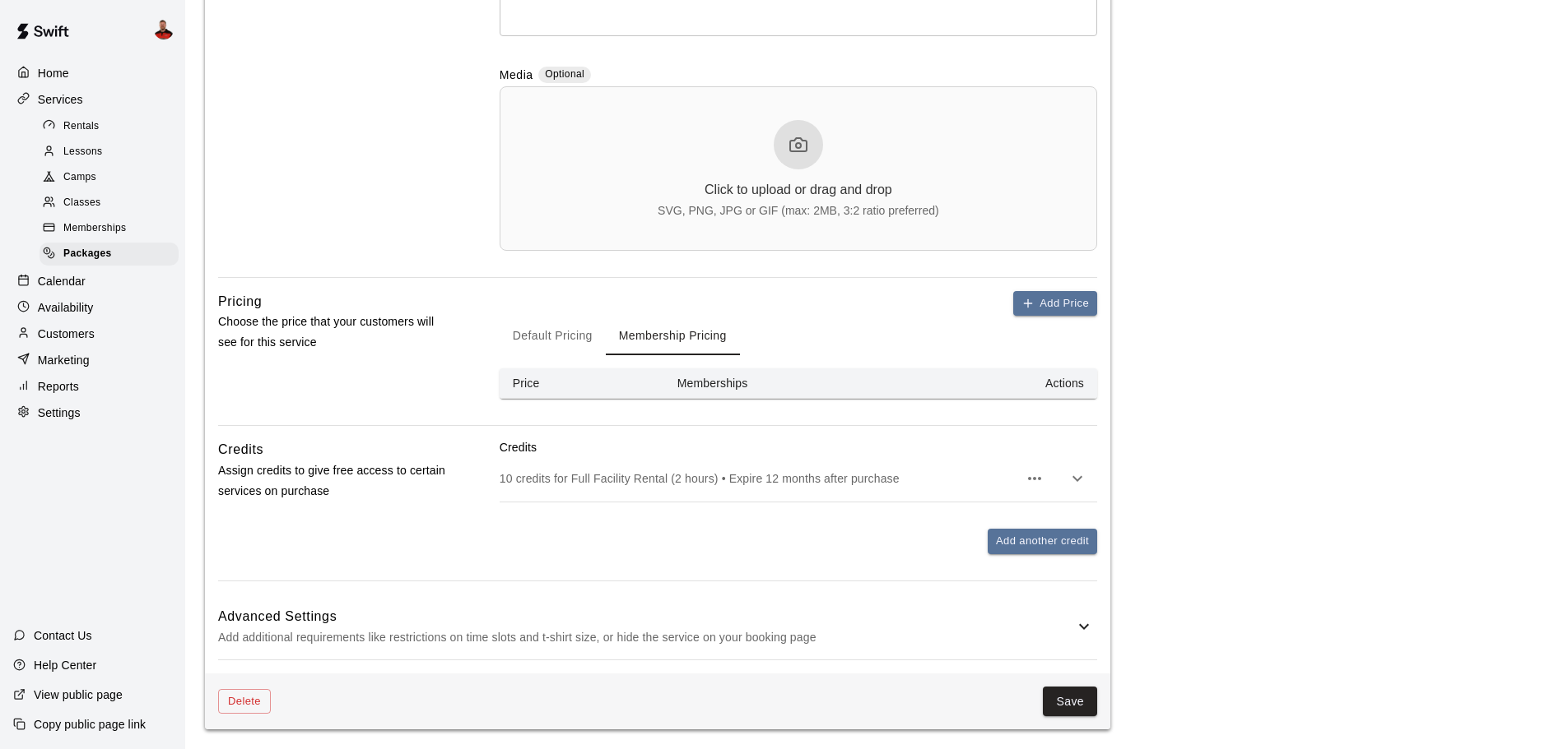
scroll to position [534, 0]
click at [570, 344] on button "Default Pricing" at bounding box center [552, 335] width 106 height 39
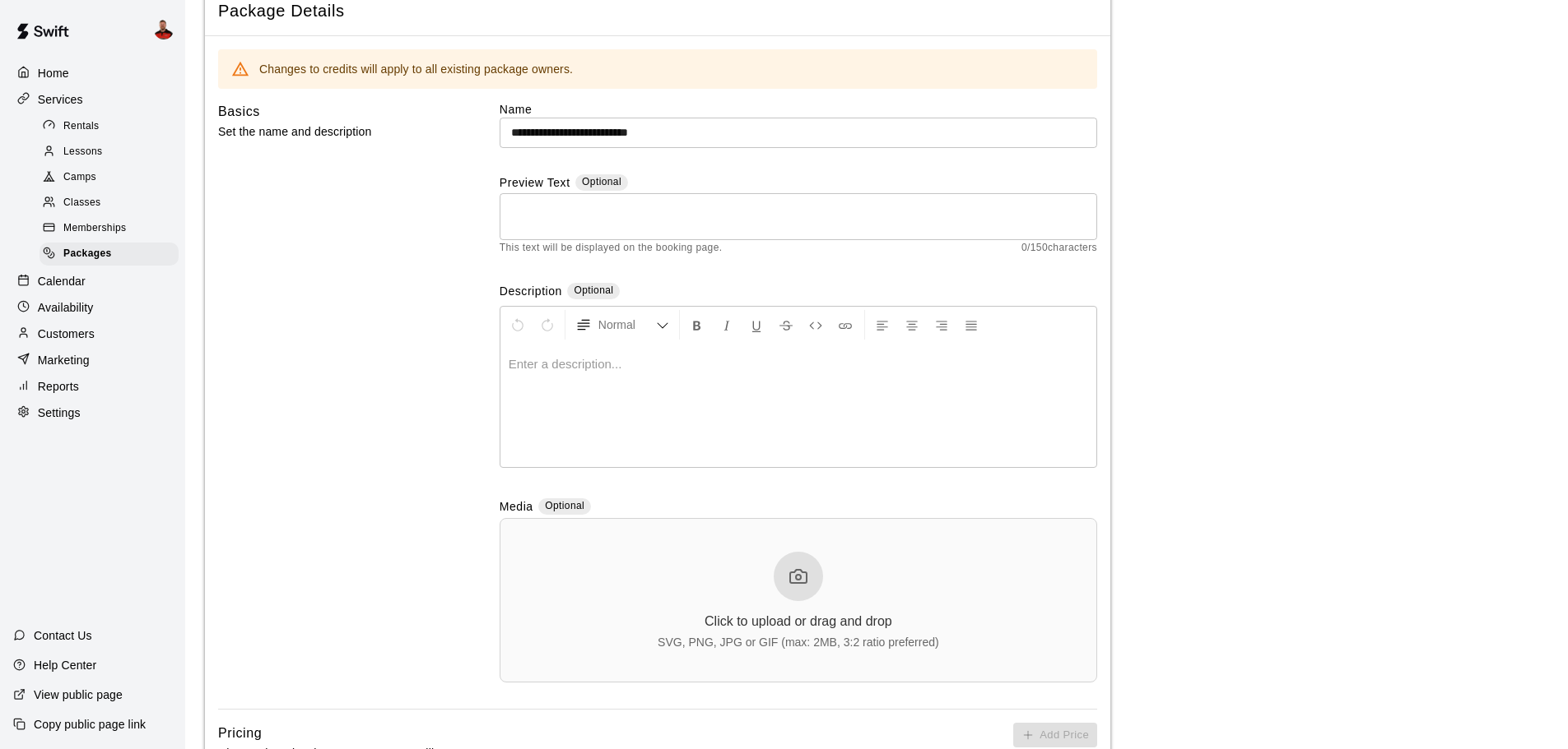
scroll to position [103, 0]
click at [863, 612] on div "Click to upload or drag and drop" at bounding box center [798, 619] width 187 height 15
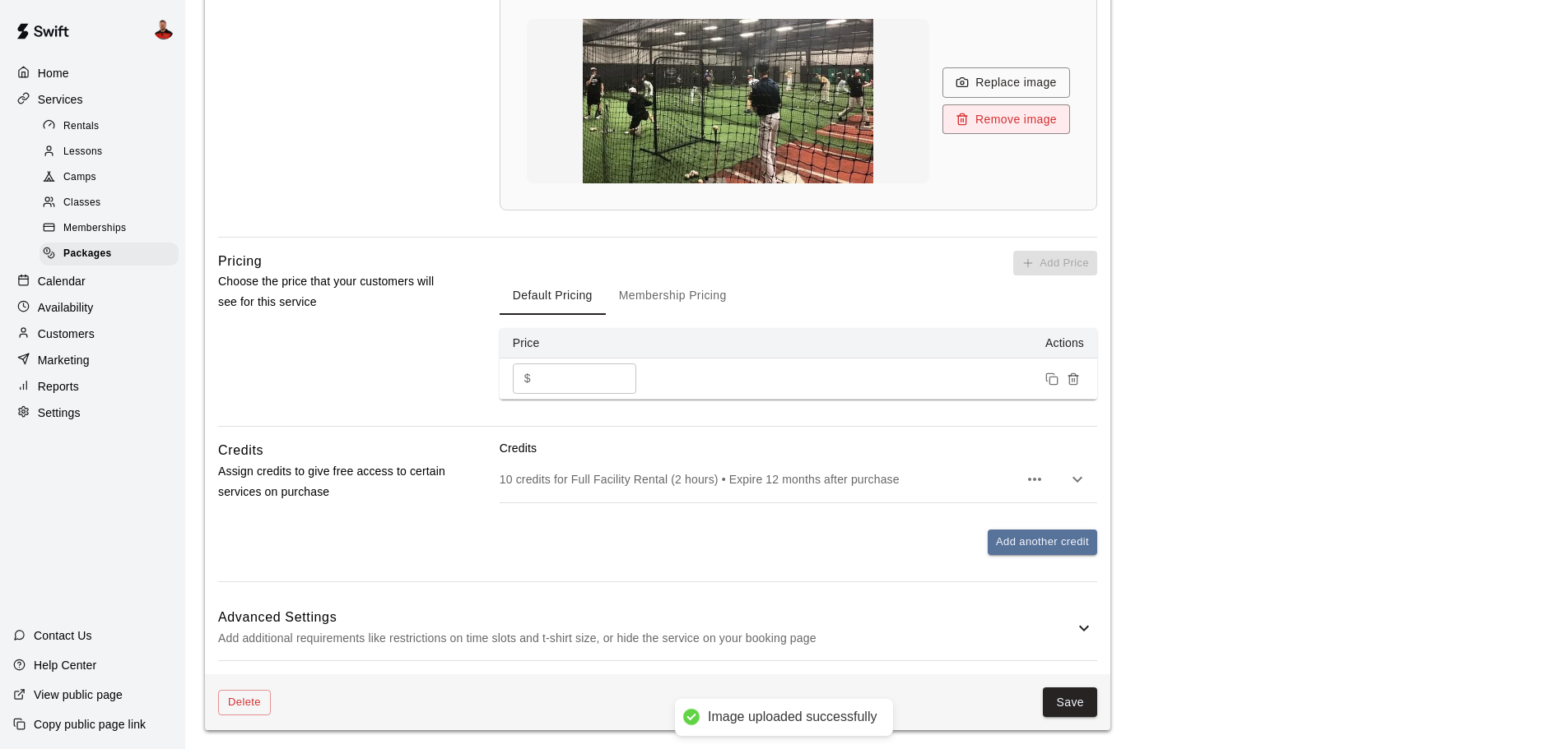
scroll to position [629, 0]
click at [1070, 698] on button "Save" at bounding box center [1070, 702] width 54 height 31
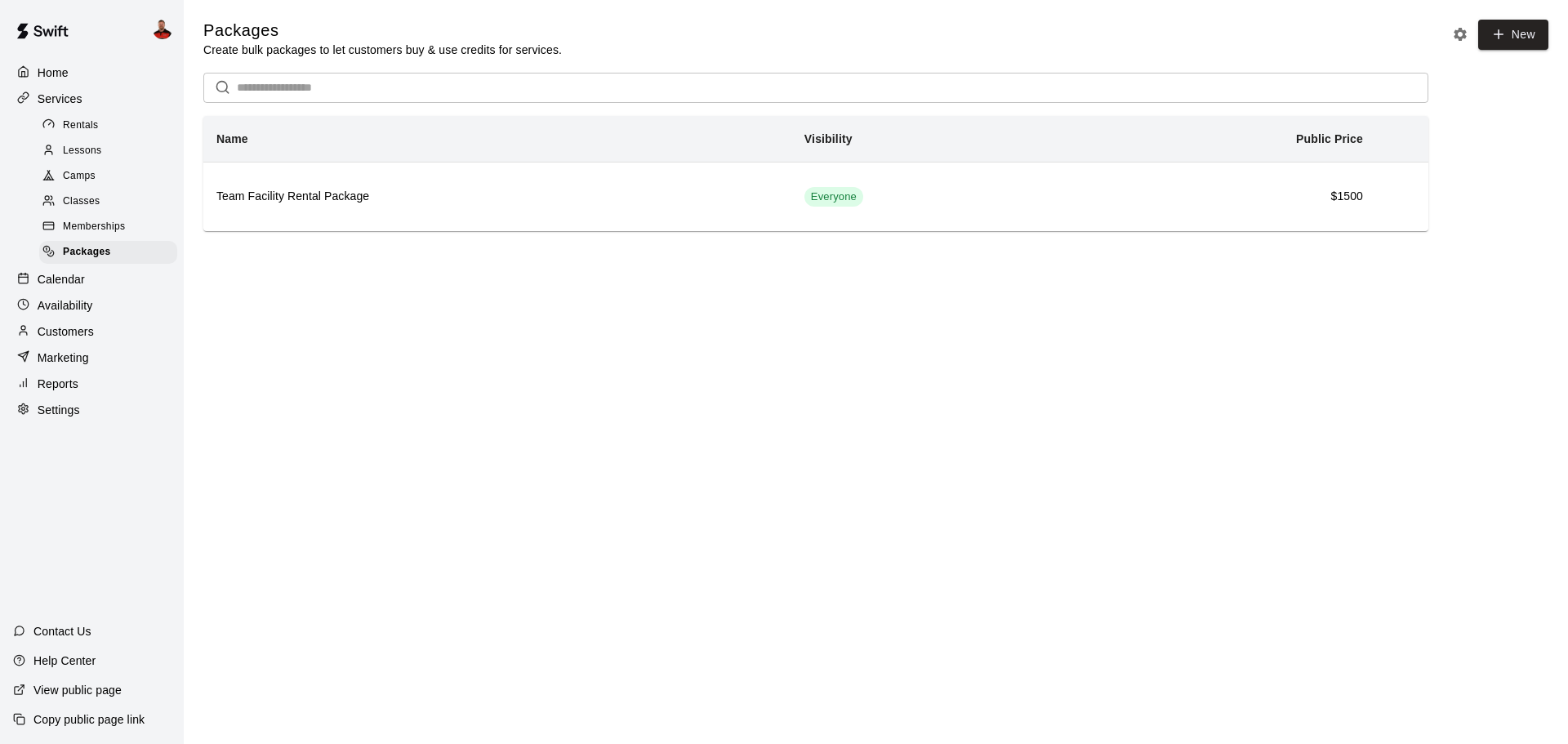
click at [52, 683] on p "View public page" at bounding box center [78, 690] width 89 height 17
